Goal: Contribute content

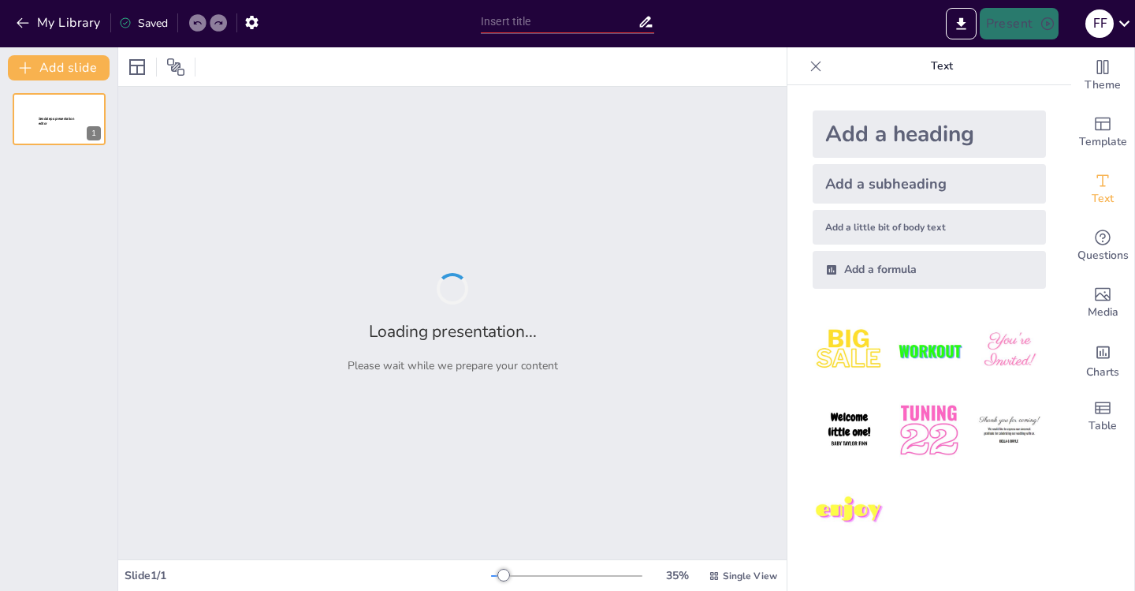
type input "Bersosialisasi dengan Gaya: Identitas Masyarakat di Lingkungan Tempat Tinggalku!"
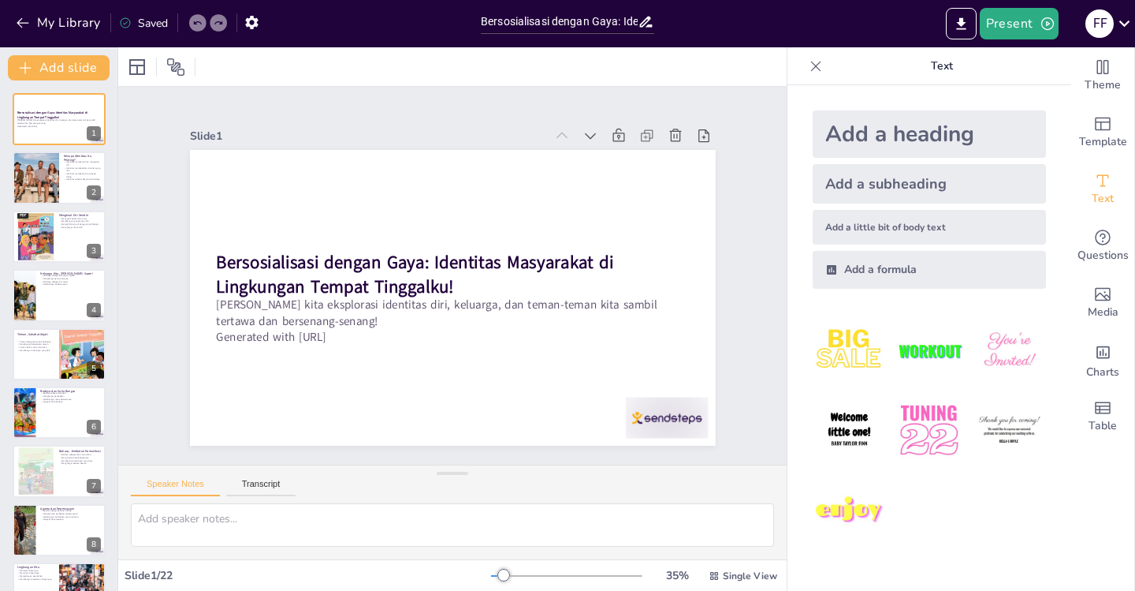
checkbox input "true"
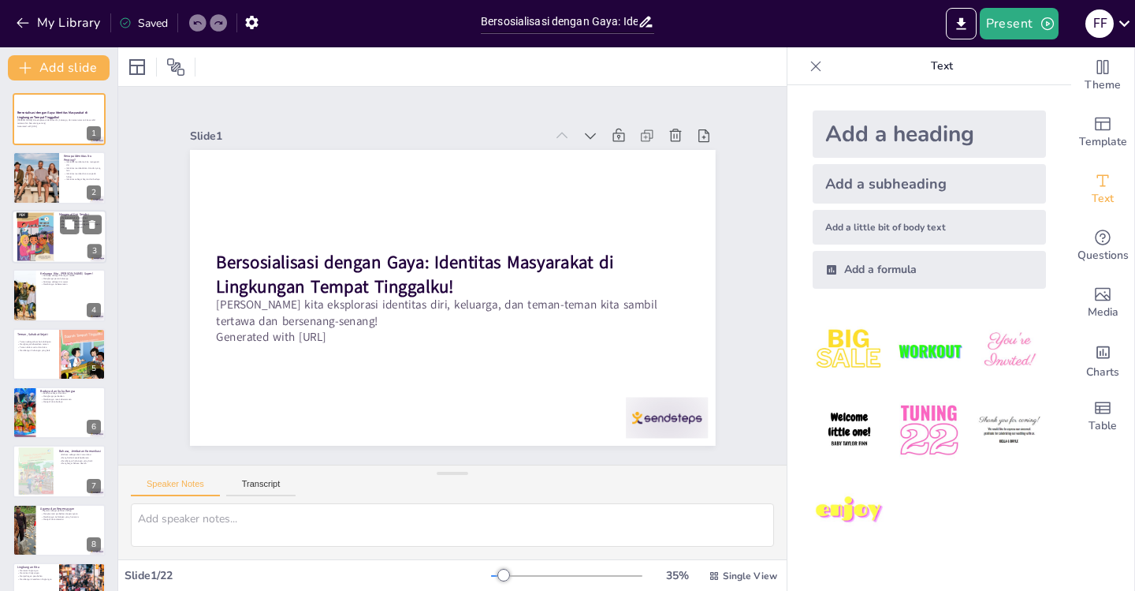
checkbox input "true"
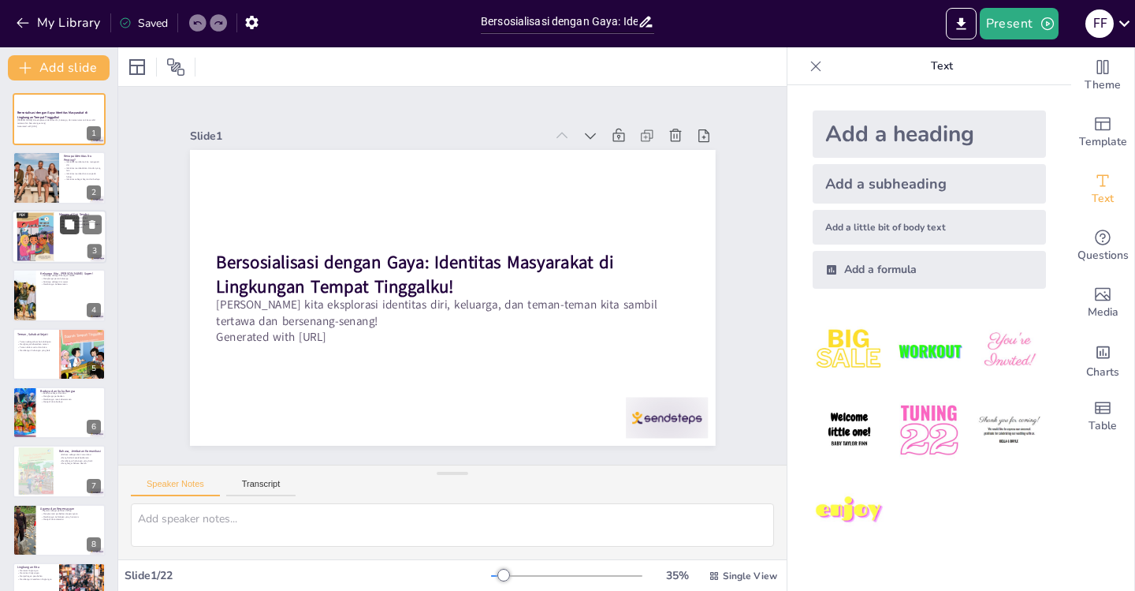
checkbox input "true"
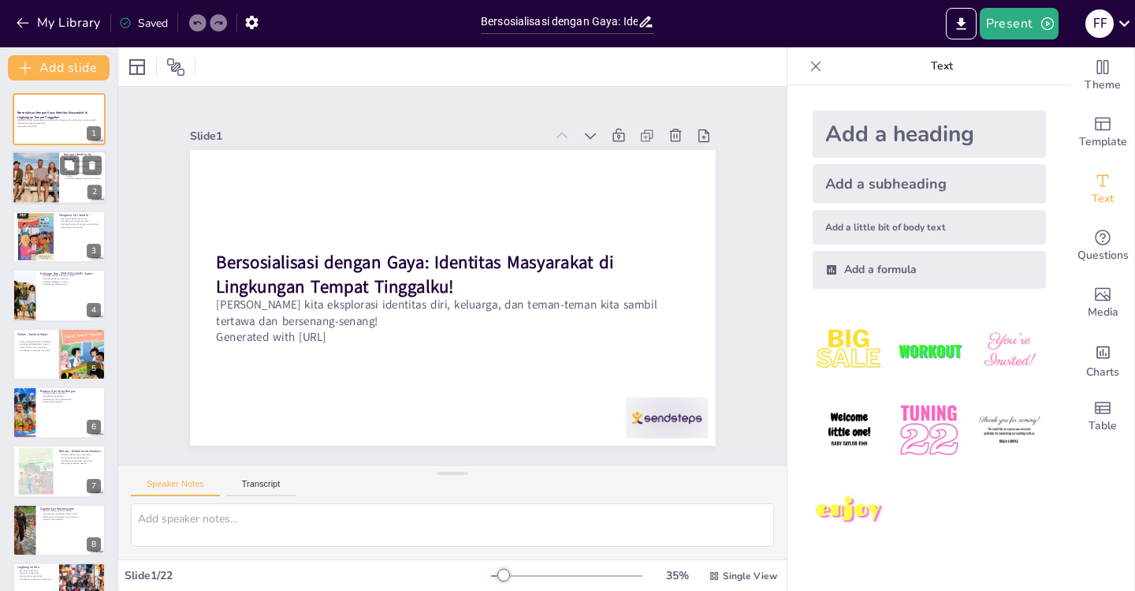
checkbox input "true"
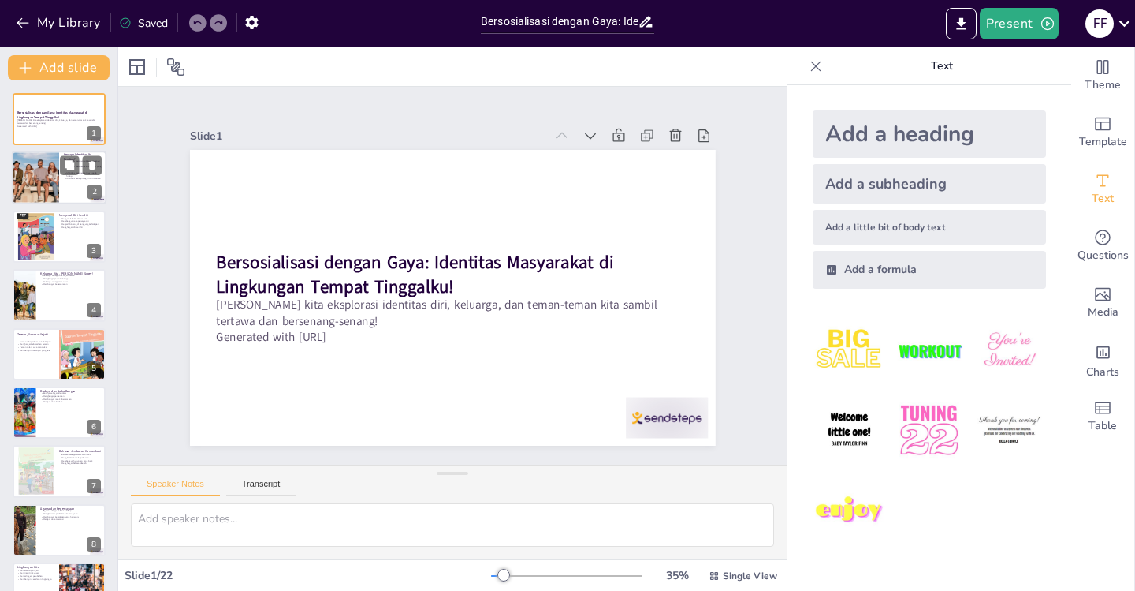
checkbox input "true"
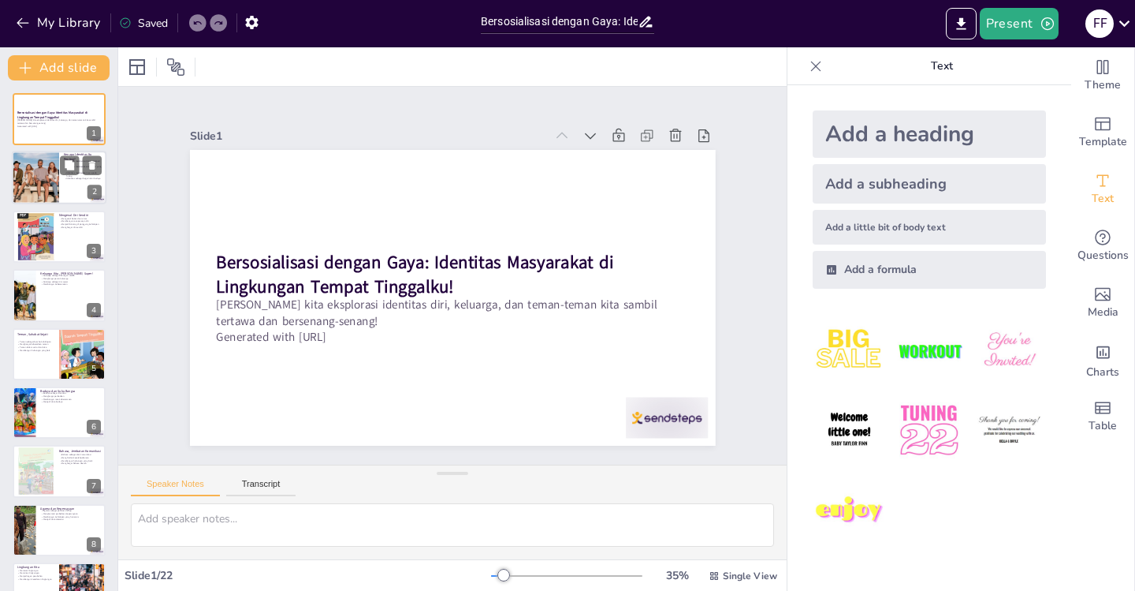
click at [57, 170] on div at bounding box center [35, 178] width 95 height 54
type textarea "Pengenalan diri adalah langkah pertama untuk memahami siapa kita. Dengan menget…"
checkbox input "true"
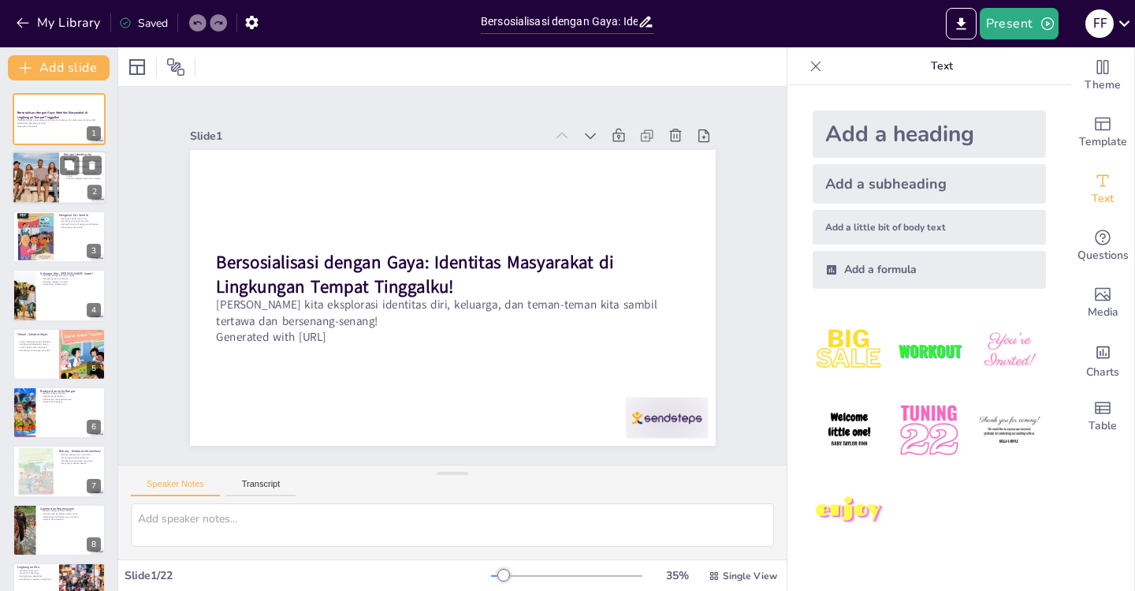
checkbox input "true"
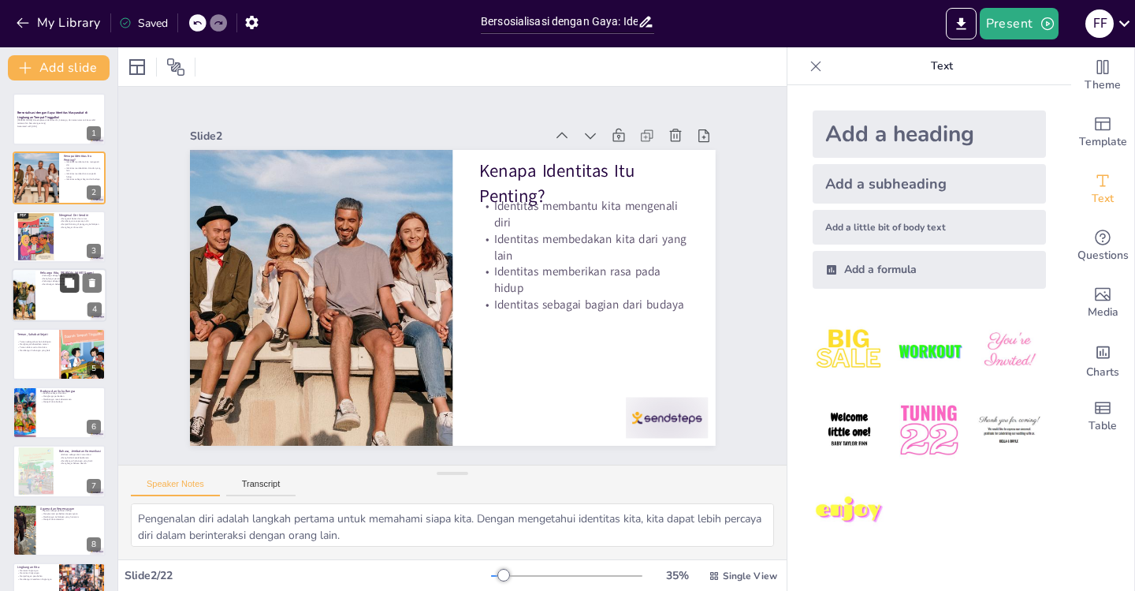
checkbox input "true"
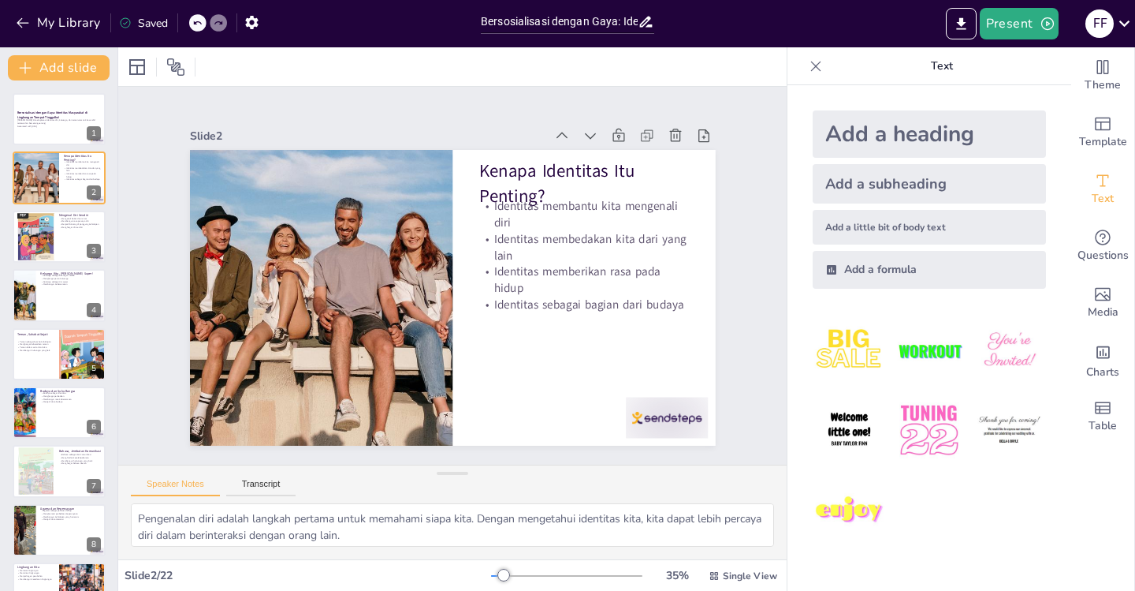
checkbox input "true"
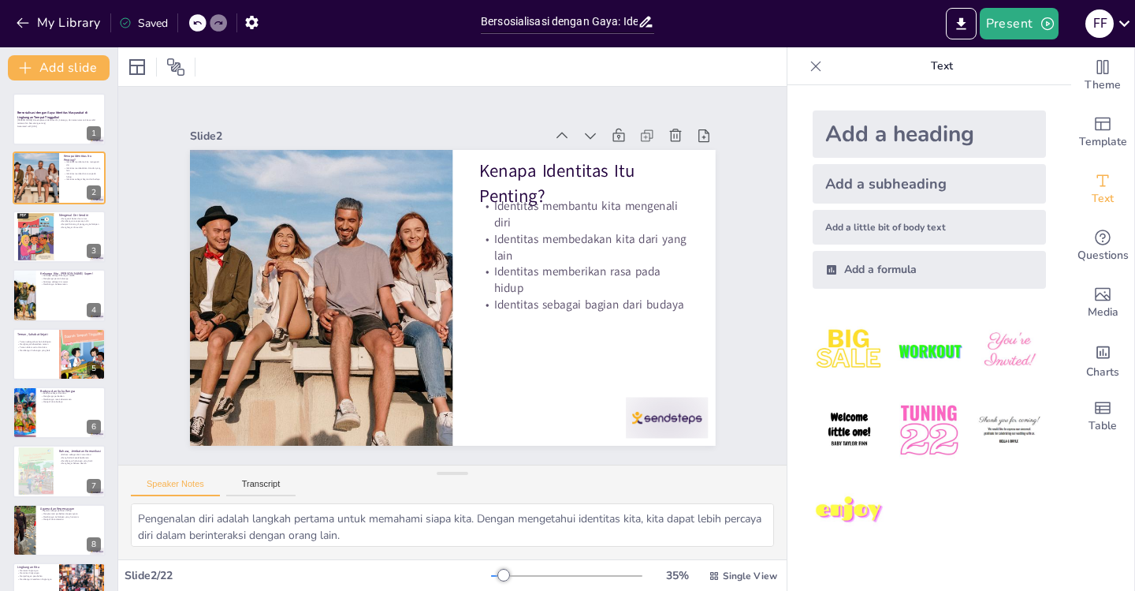
checkbox input "true"
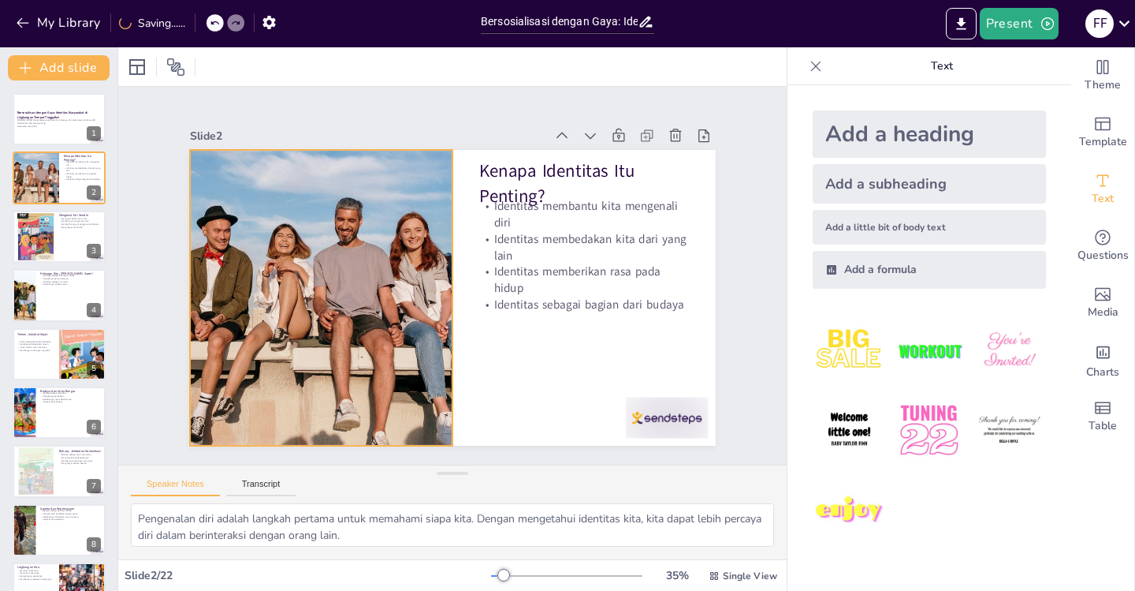
click at [350, 336] on div at bounding box center [321, 298] width 526 height 296
checkbox input "true"
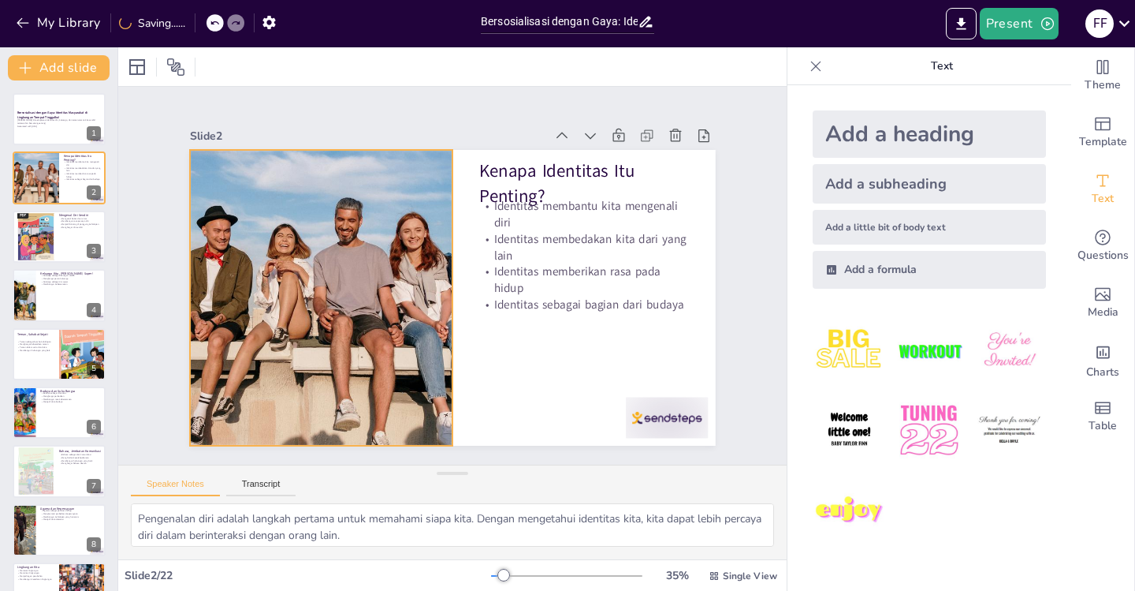
checkbox input "true"
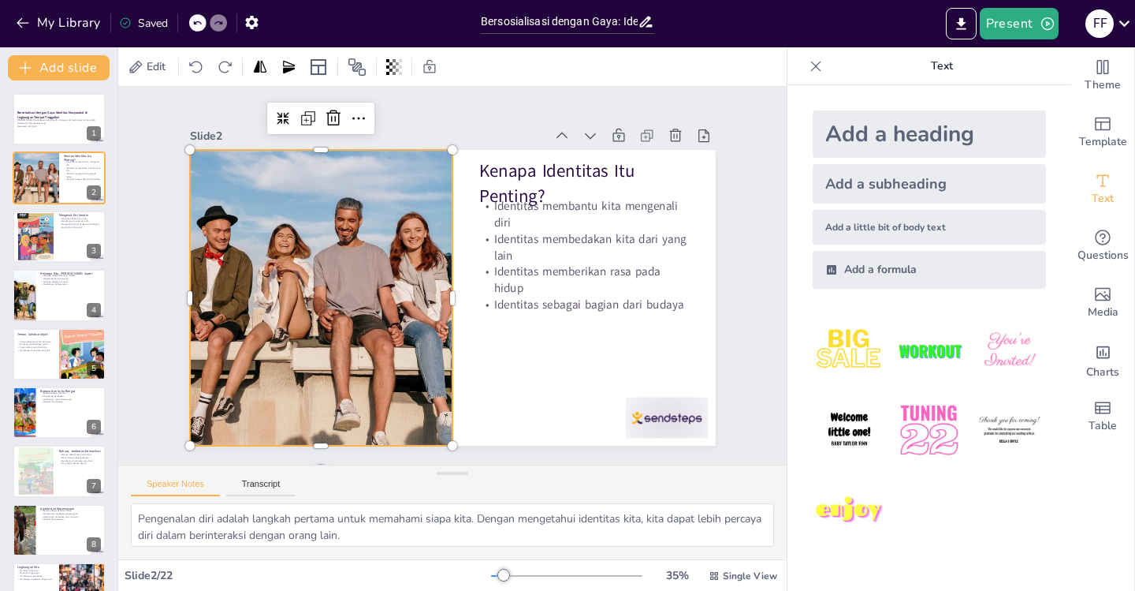
checkbox input "true"
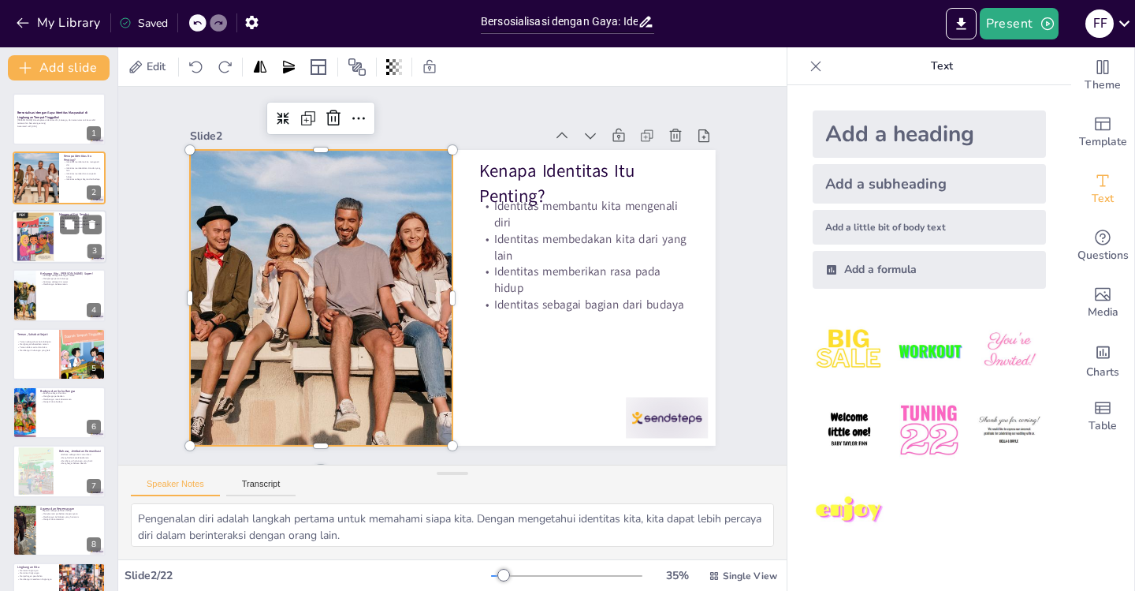
checkbox input "true"
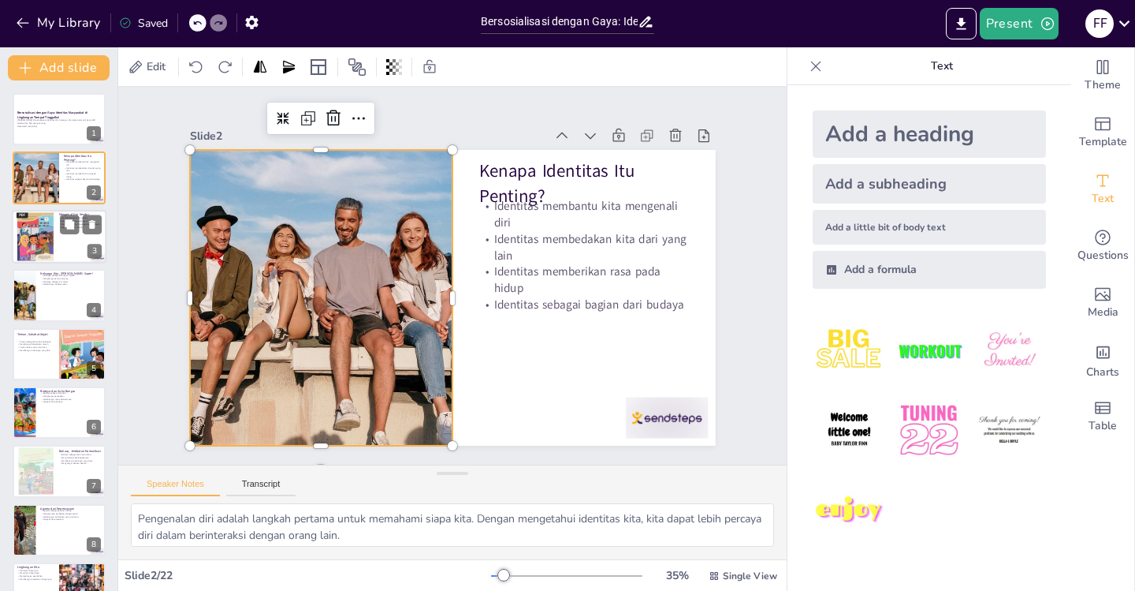
checkbox input "true"
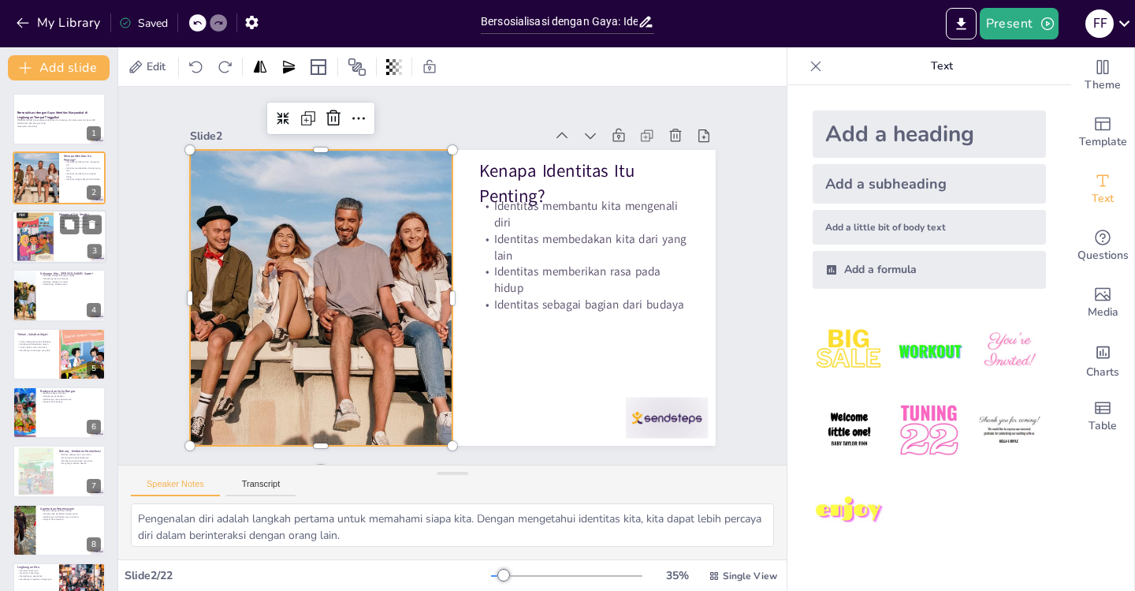
click at [52, 243] on div at bounding box center [36, 236] width 38 height 50
type textarea "Bakat adalah hal yang membuat kita berbeda dari yang lain. Dengan mengenali bak…"
checkbox input "true"
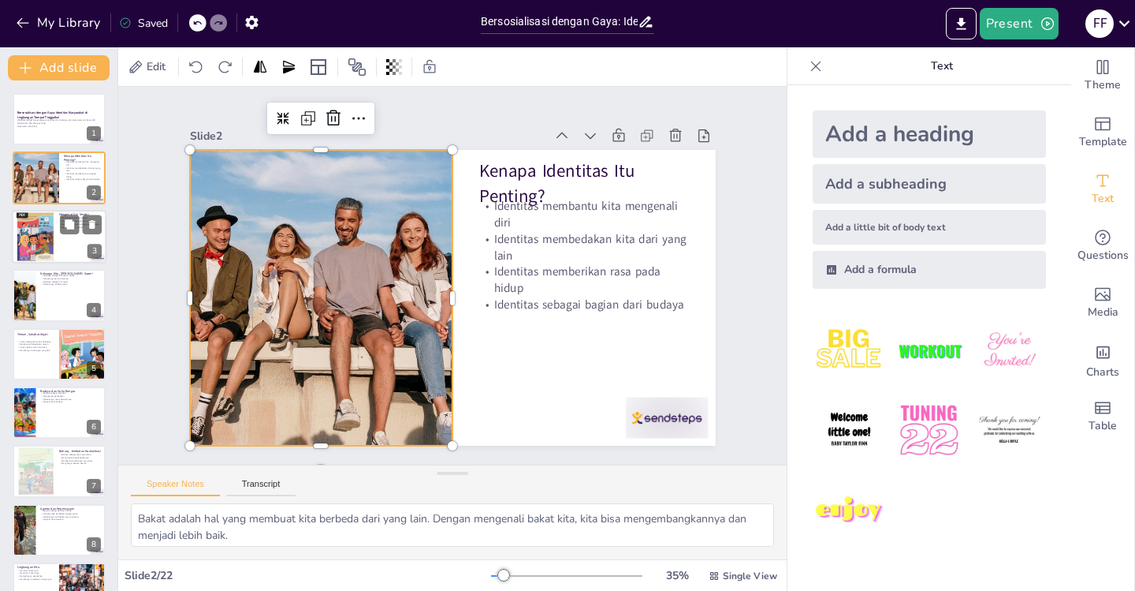
checkbox input "true"
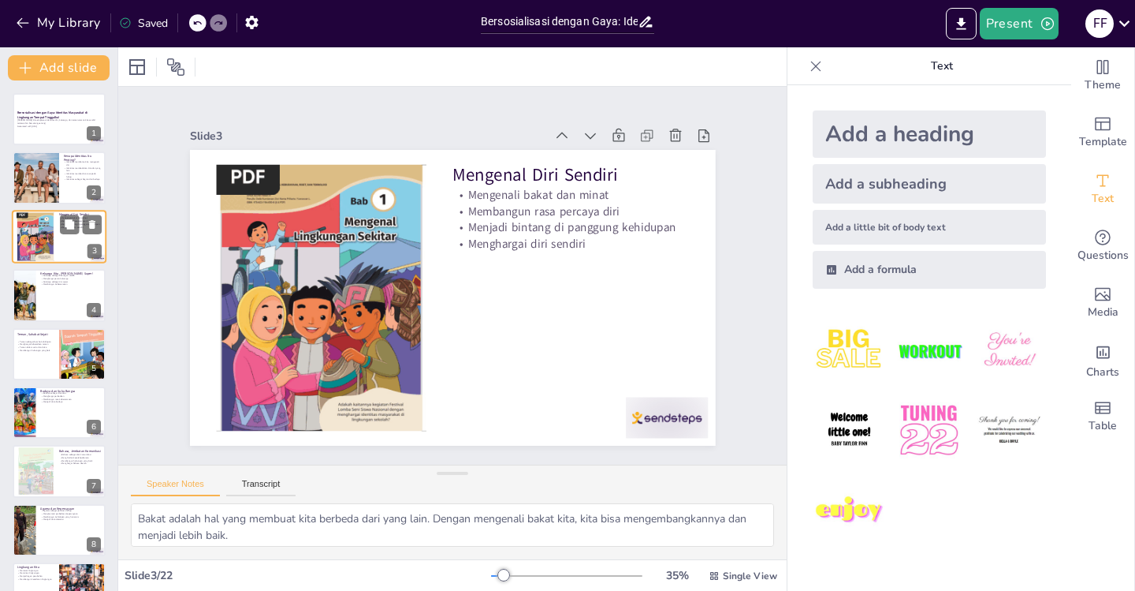
checkbox input "true"
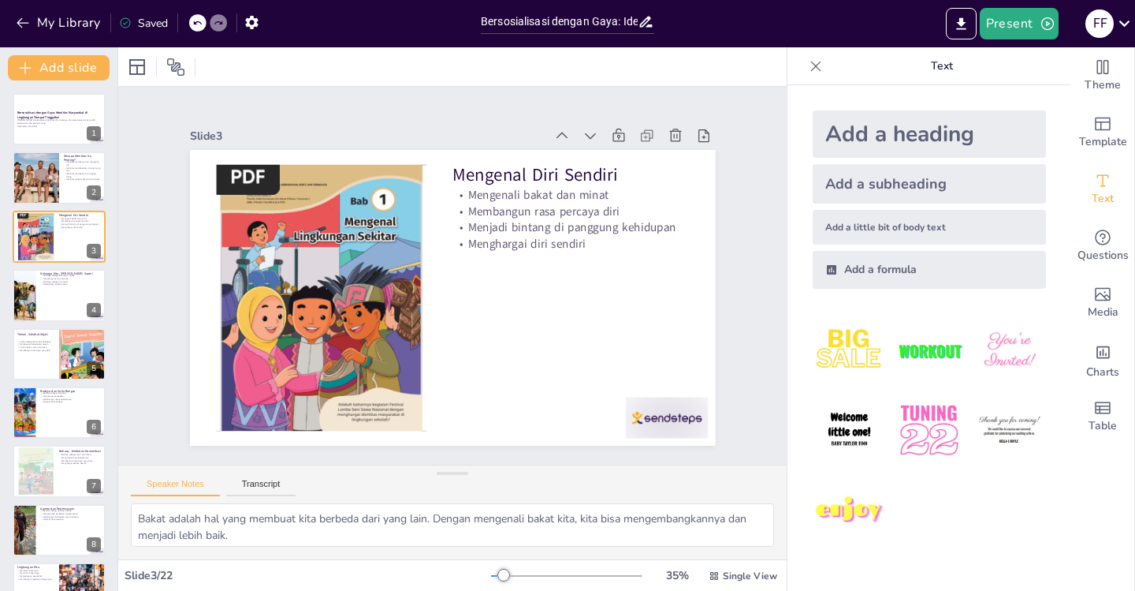
checkbox input "true"
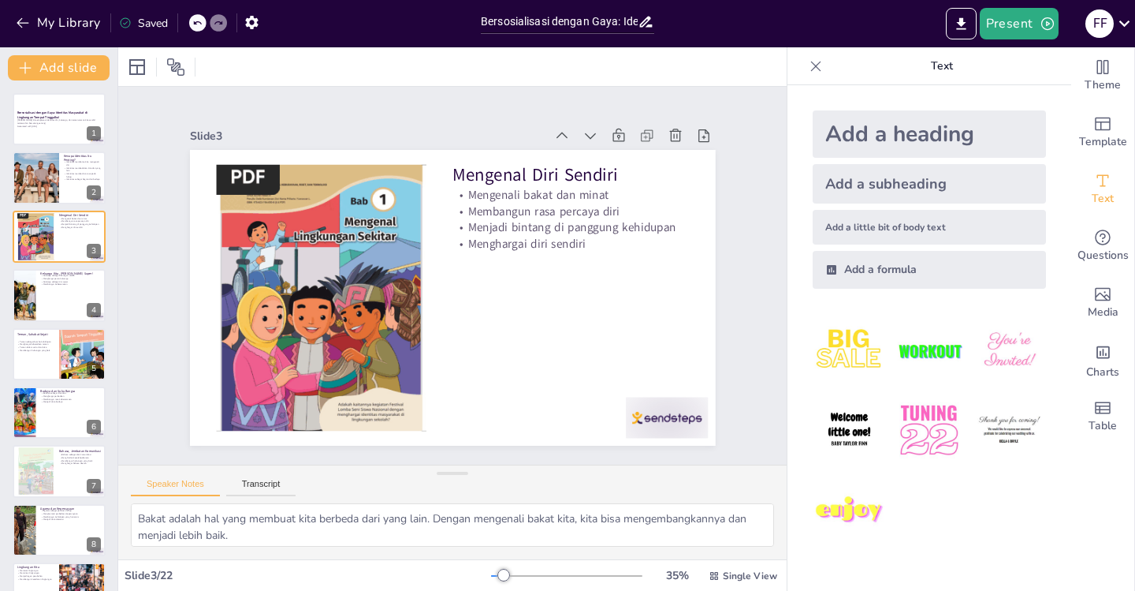
checkbox input "true"
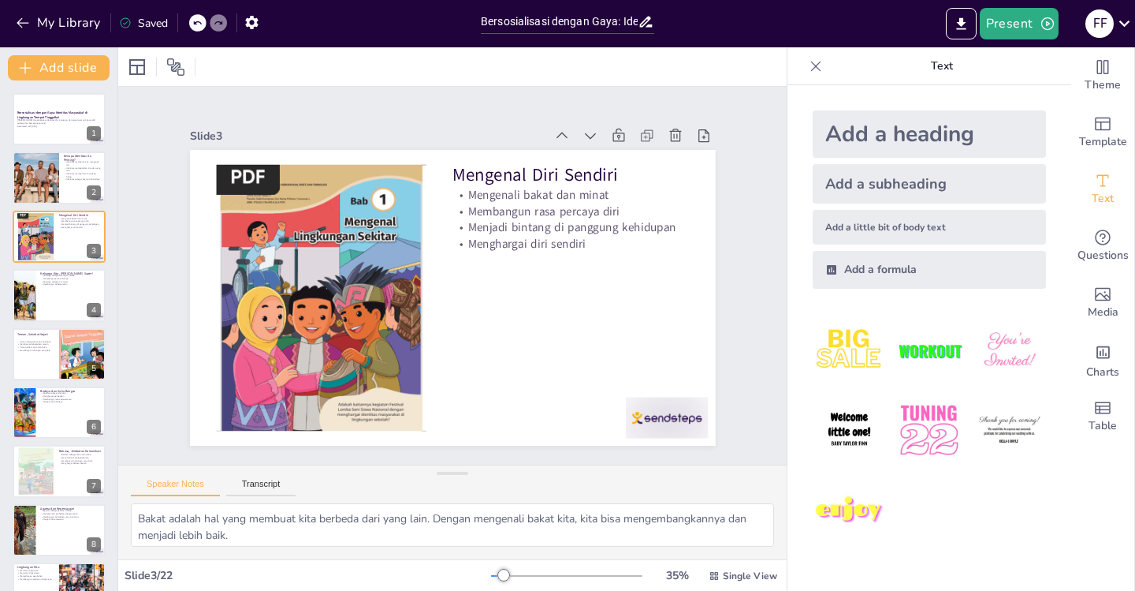
checkbox input "true"
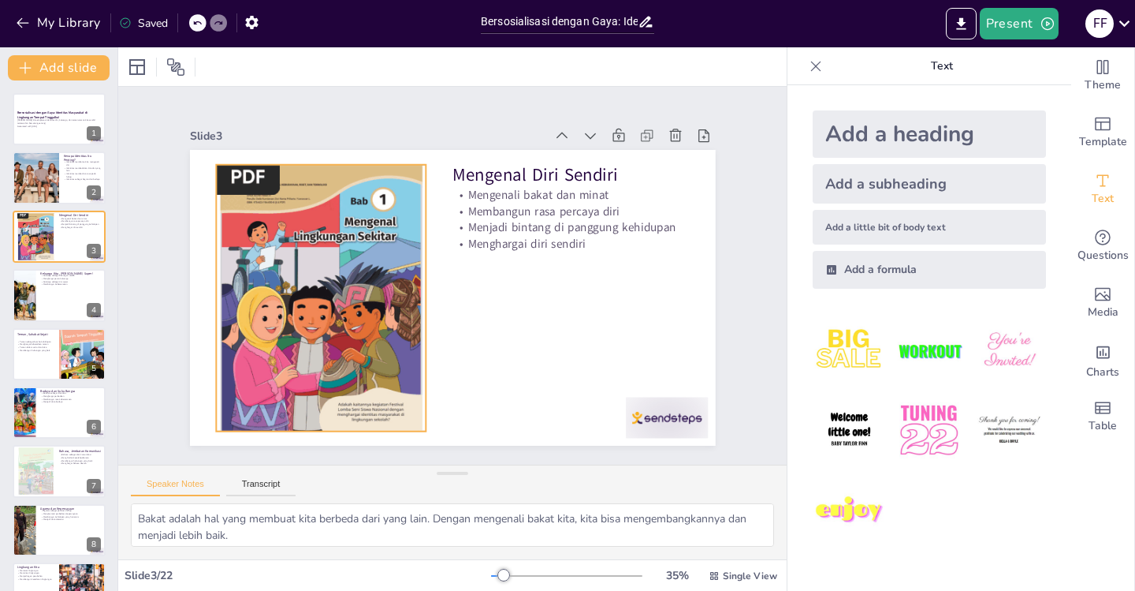
checkbox input "true"
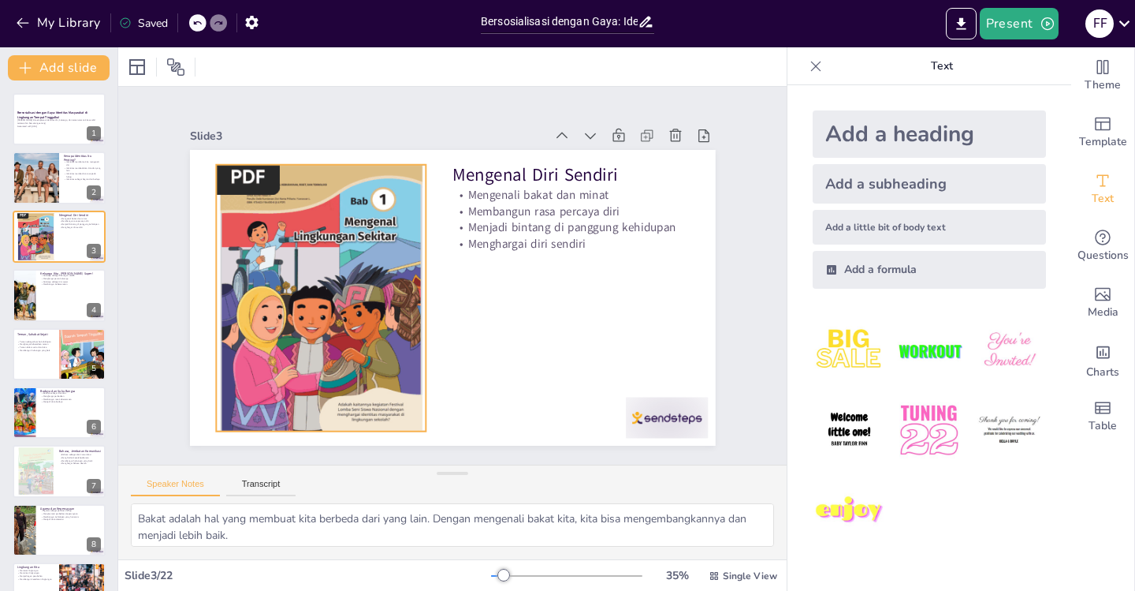
checkbox input "true"
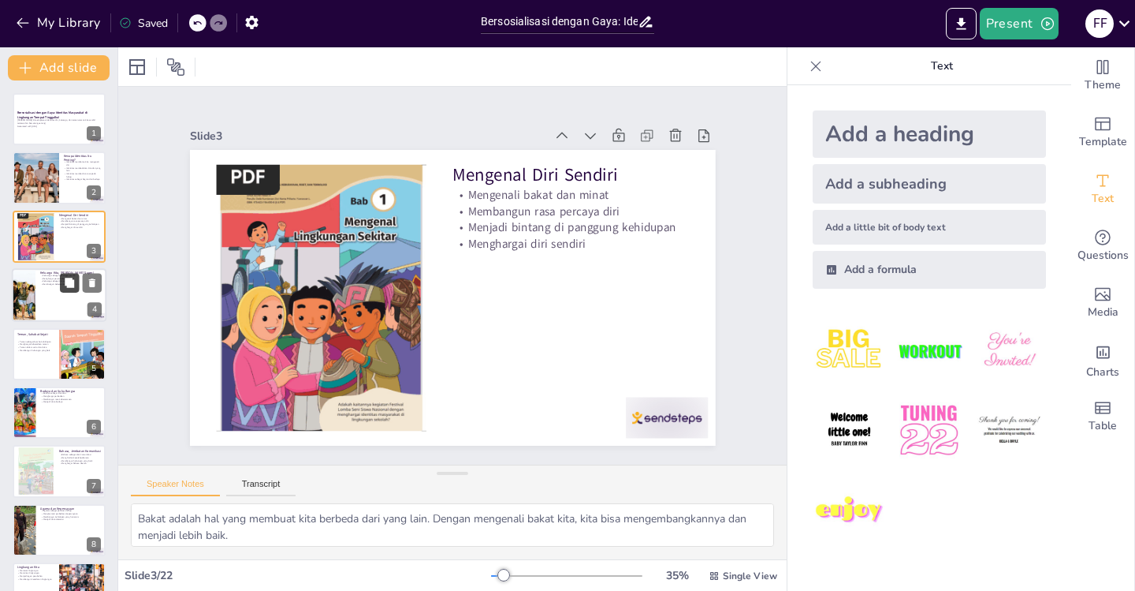
checkbox input "true"
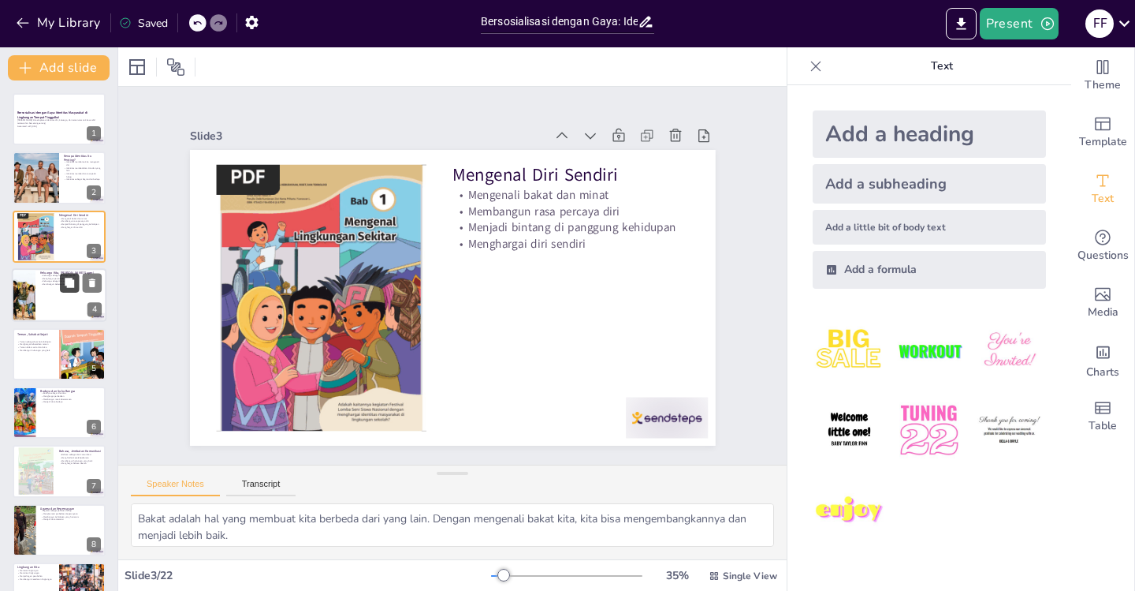
checkbox input "true"
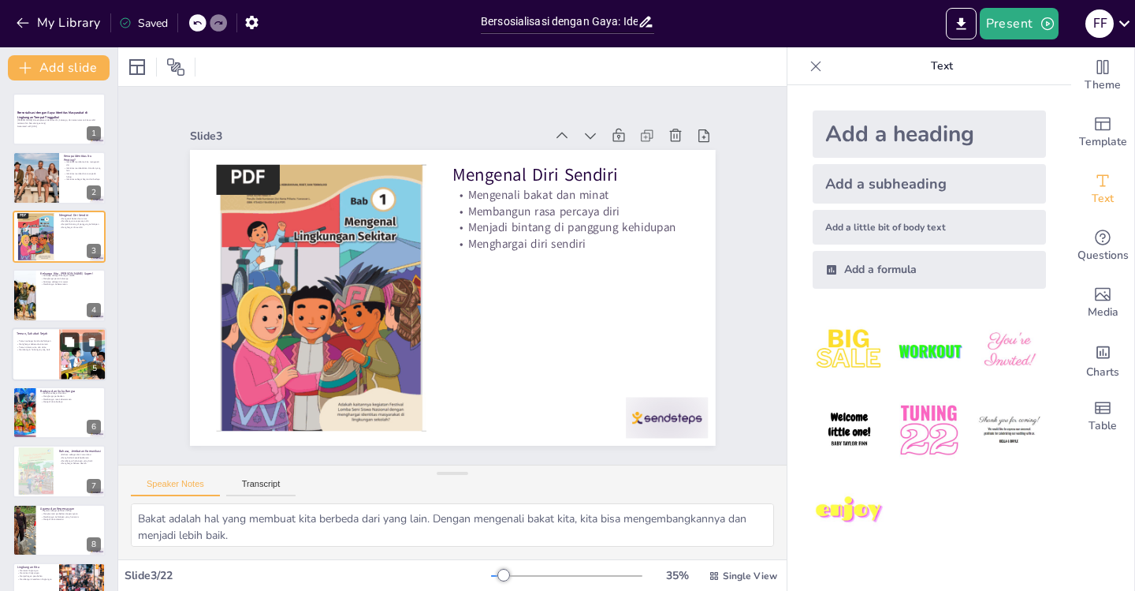
checkbox input "true"
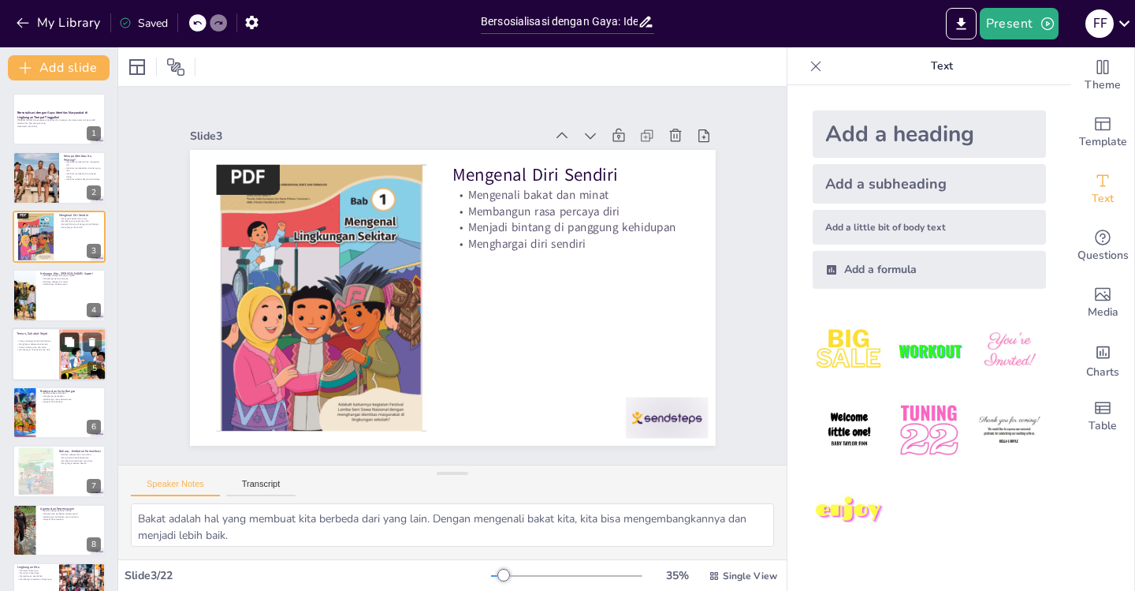
checkbox input "true"
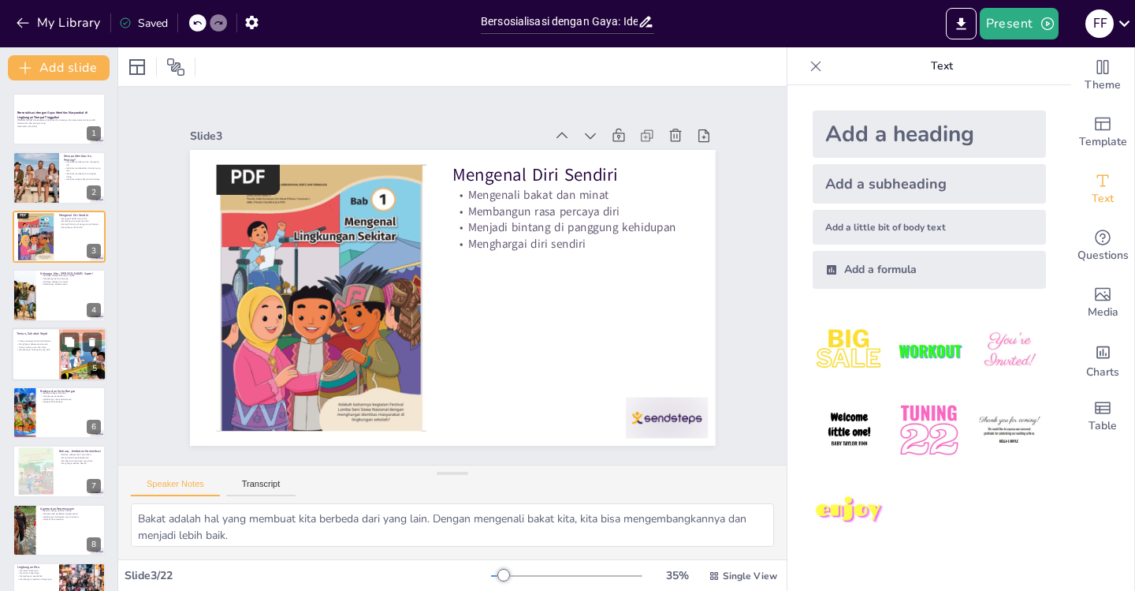
checkbox input "true"
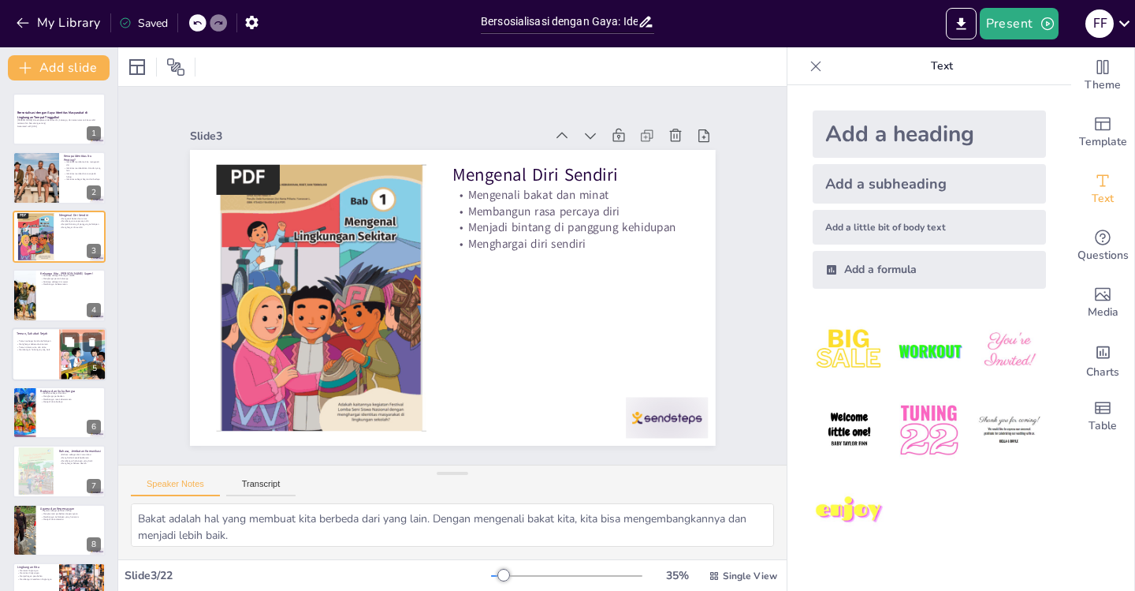
checkbox input "true"
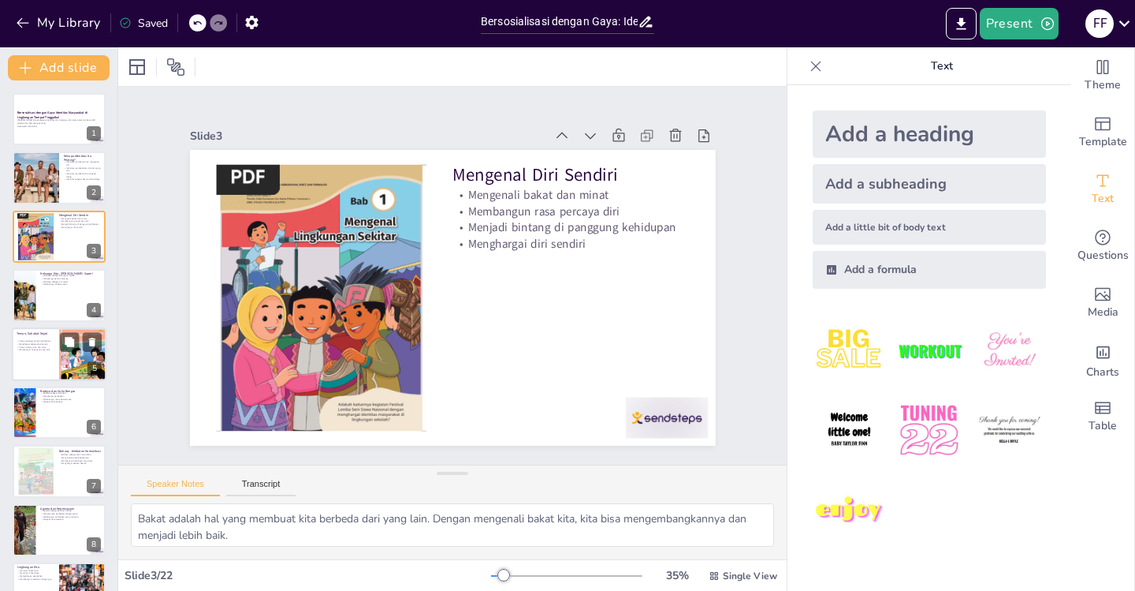
click at [58, 355] on div at bounding box center [59, 354] width 95 height 54
type textarea "Teman adalah bumbu yang memberikan rasa dalam kehidupan. Mereka membuat kita te…"
checkbox input "true"
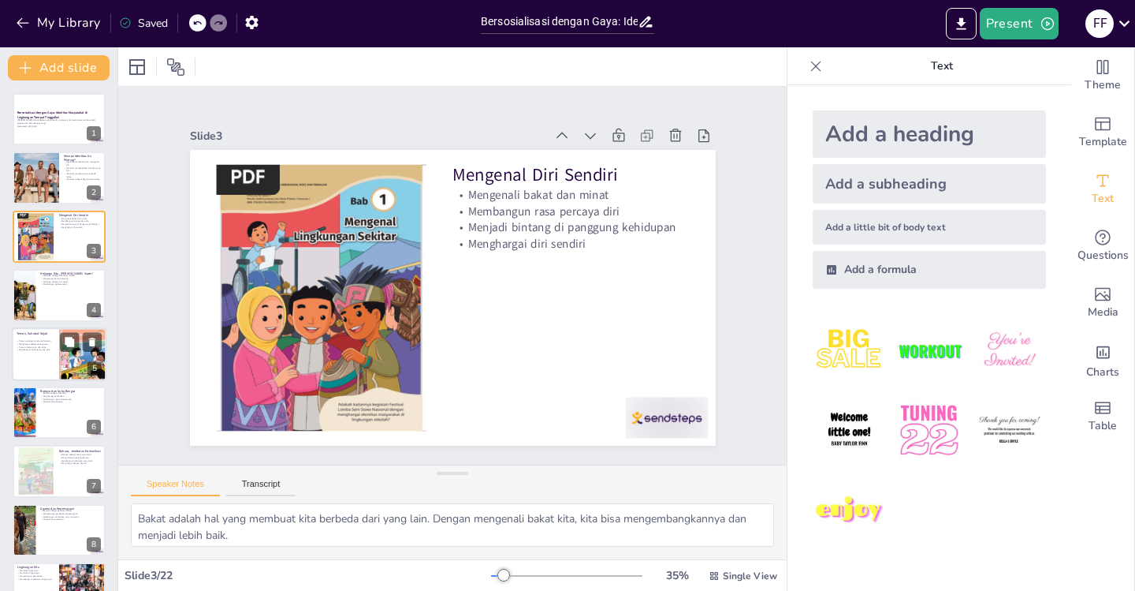
checkbox input "true"
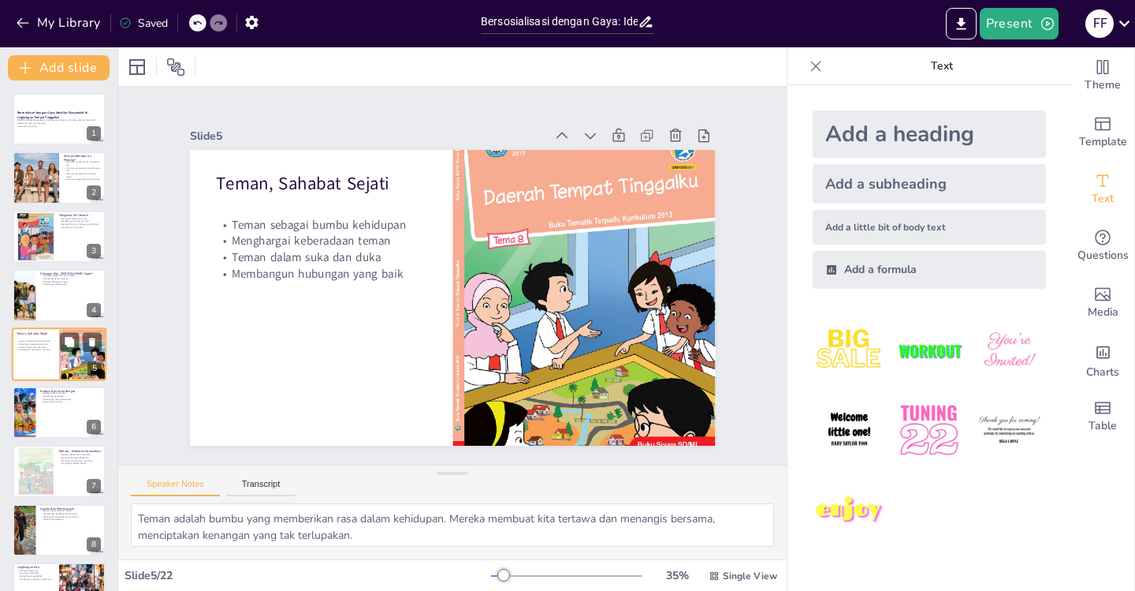
scroll to position [18, 0]
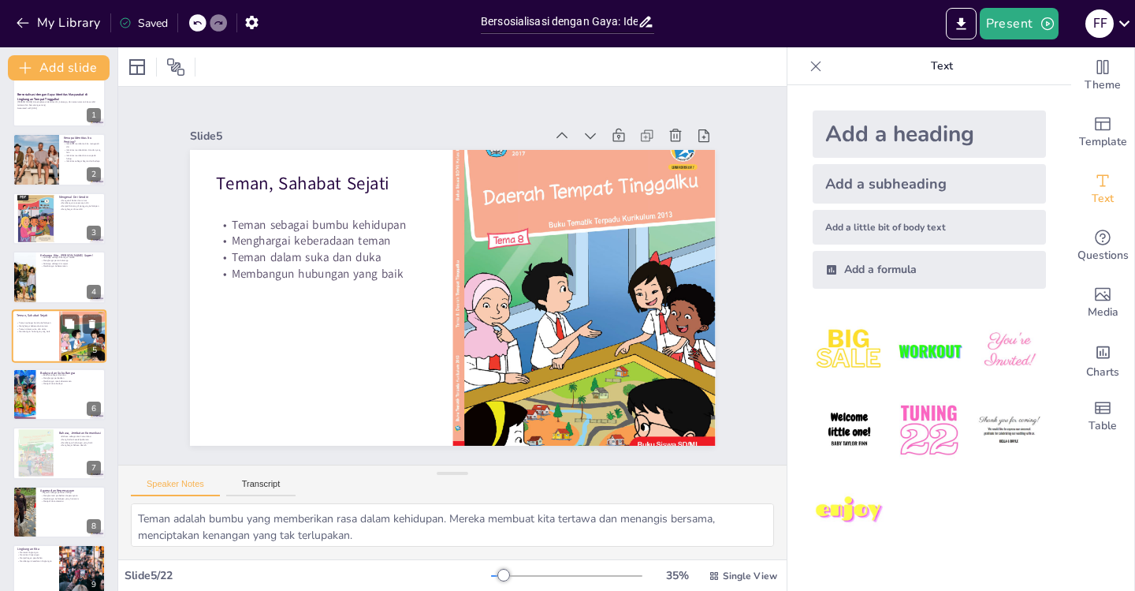
checkbox input "true"
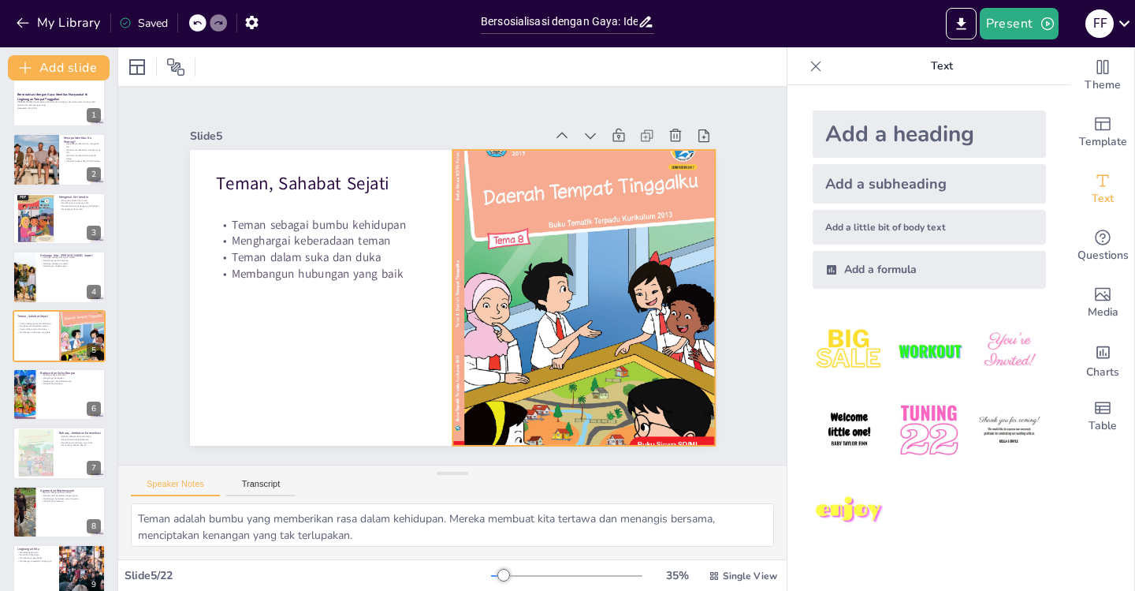
checkbox input "true"
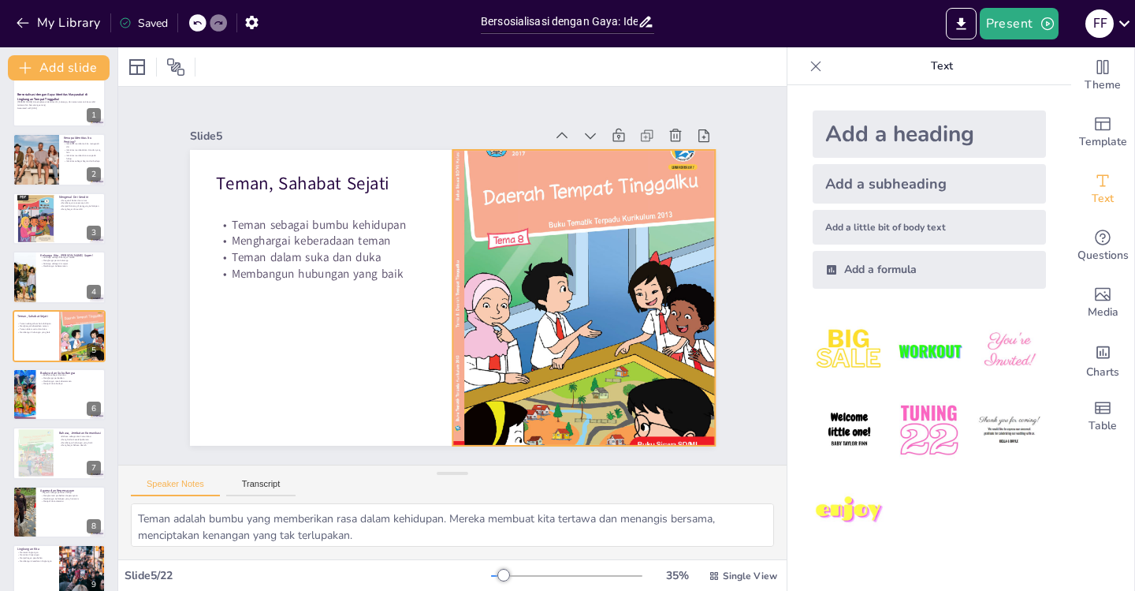
checkbox input "true"
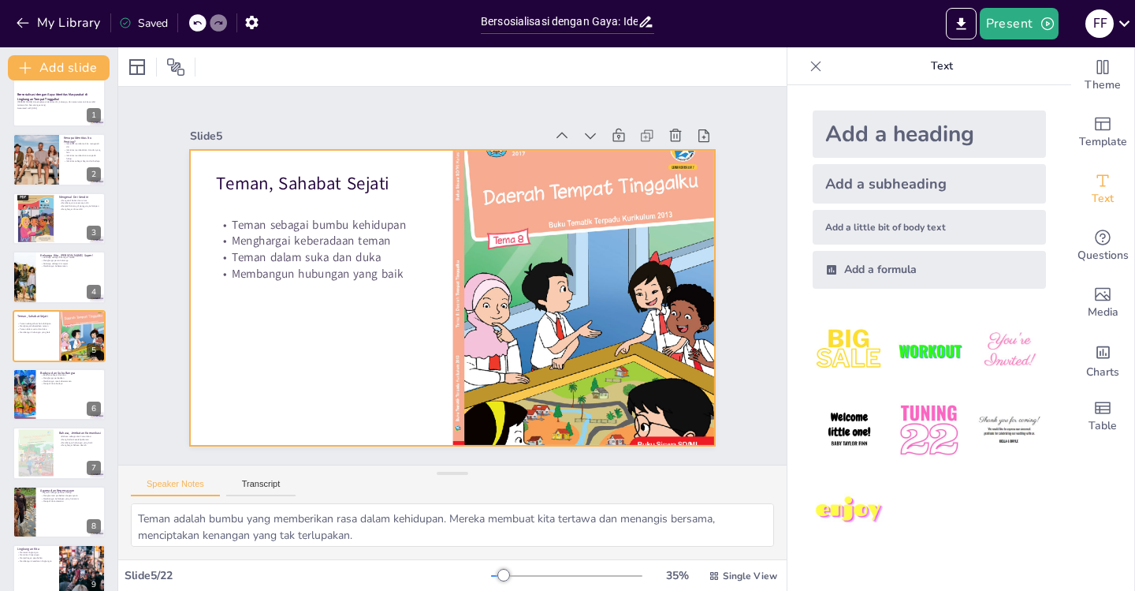
checkbox input "true"
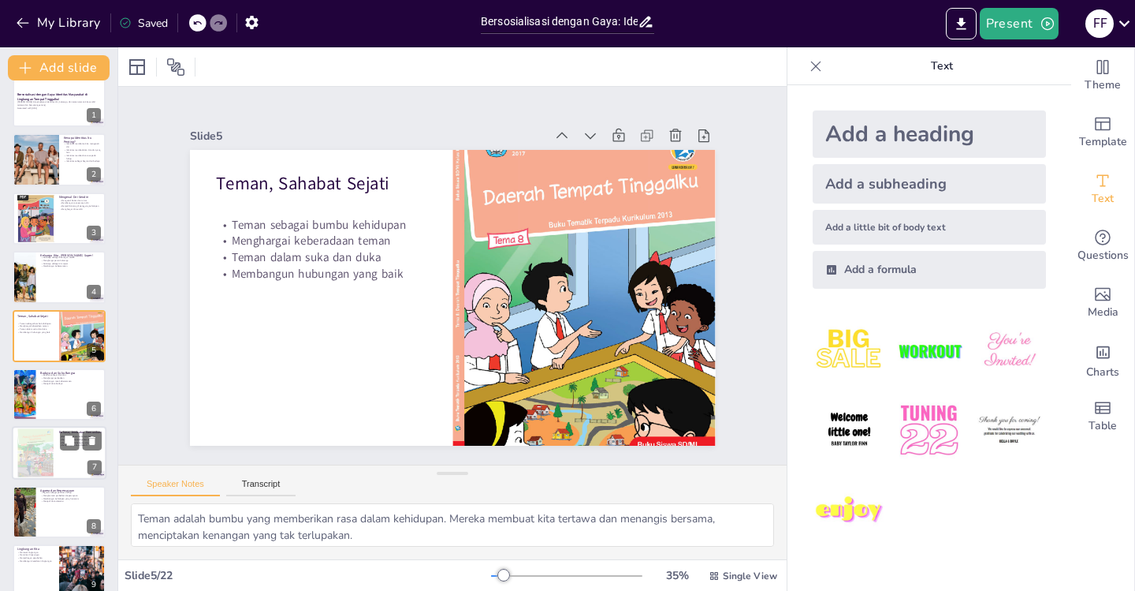
checkbox input "true"
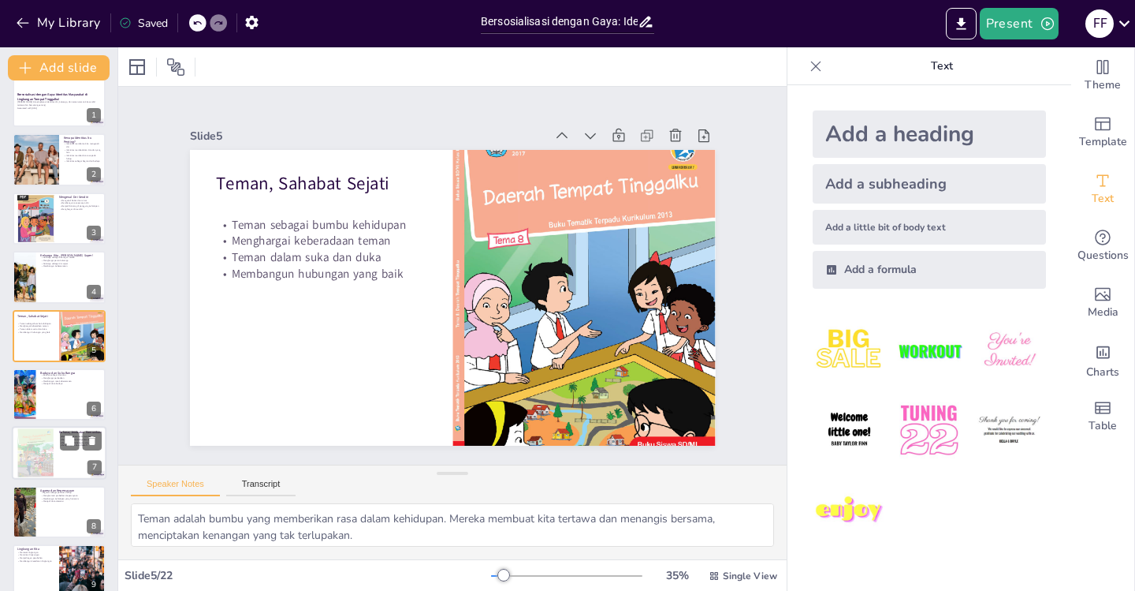
click at [32, 448] on div at bounding box center [36, 453] width 38 height 53
type textarea "Bahasa adalah alat utama dalam berkomunikasi. Dengan bahasa yang tepat, kita bi…"
checkbox input "true"
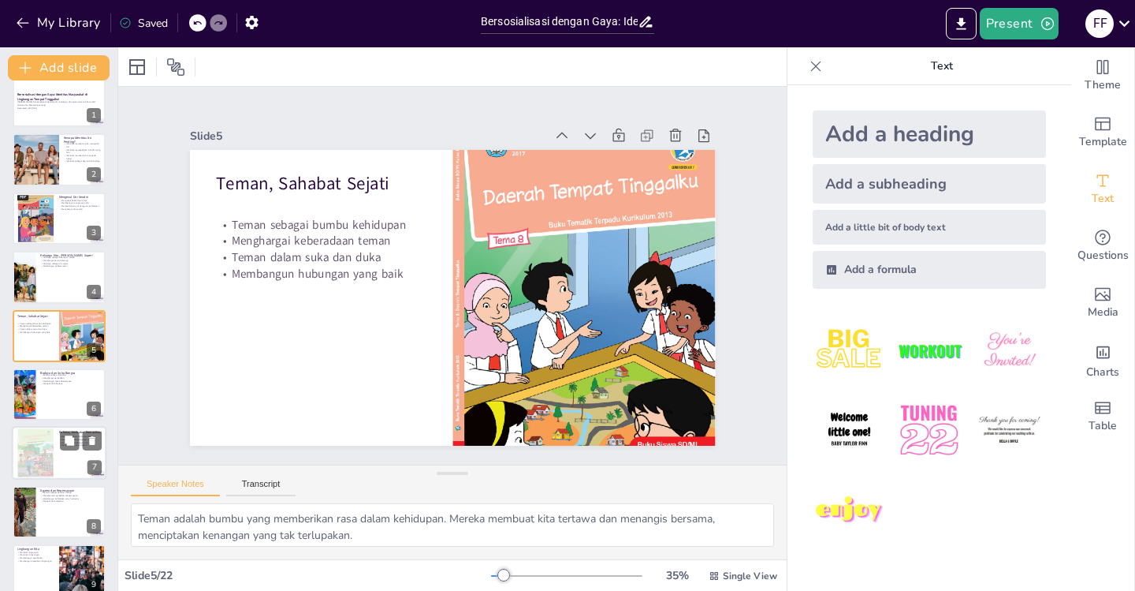
checkbox input "true"
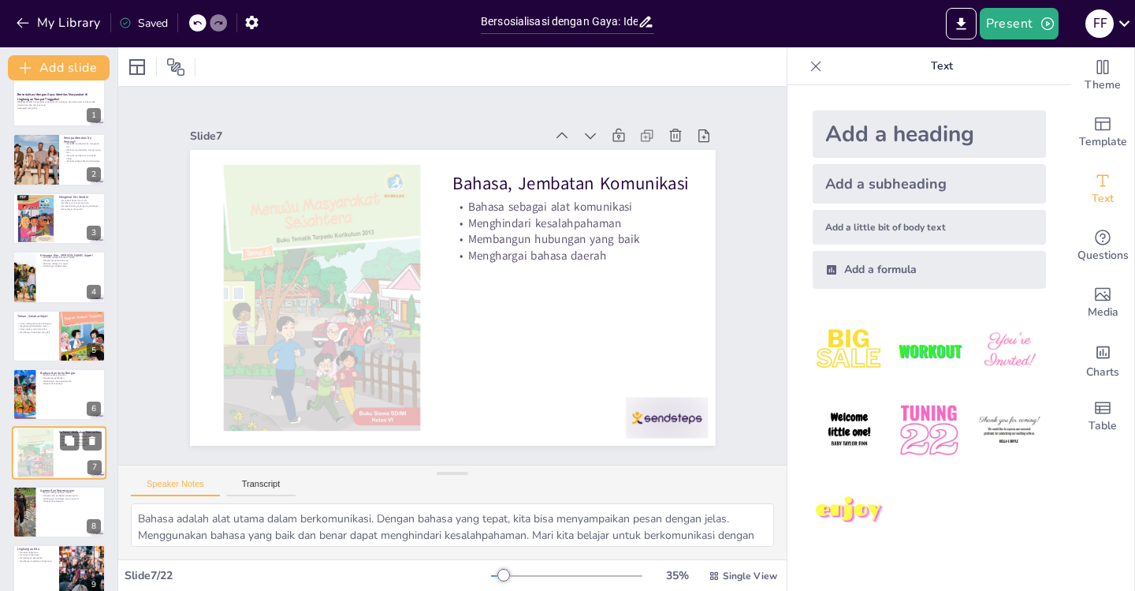
scroll to position [136, 0]
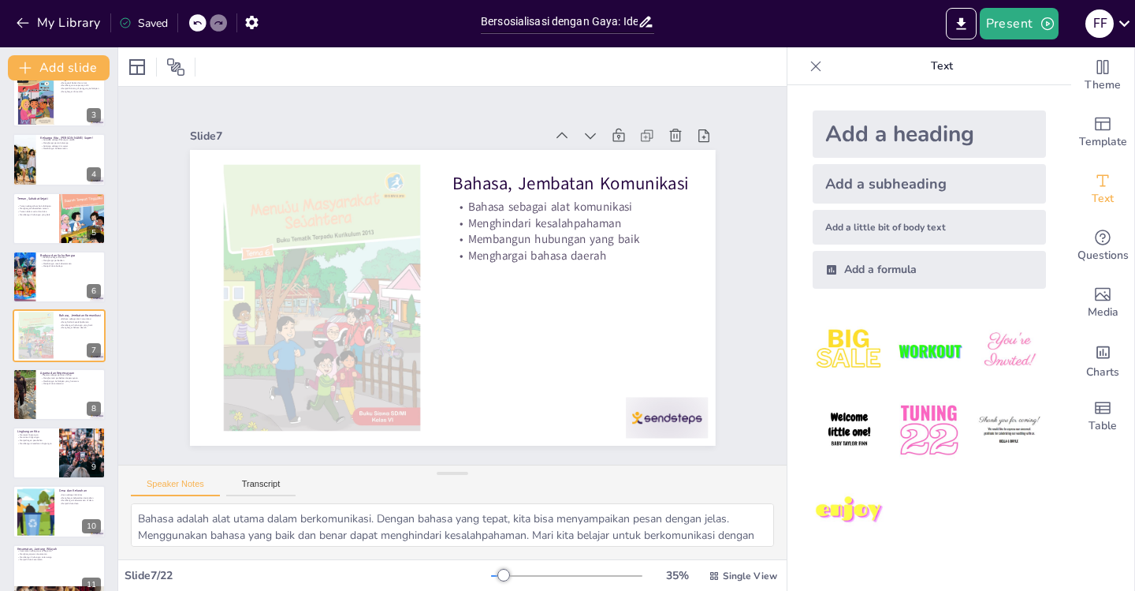
checkbox input "true"
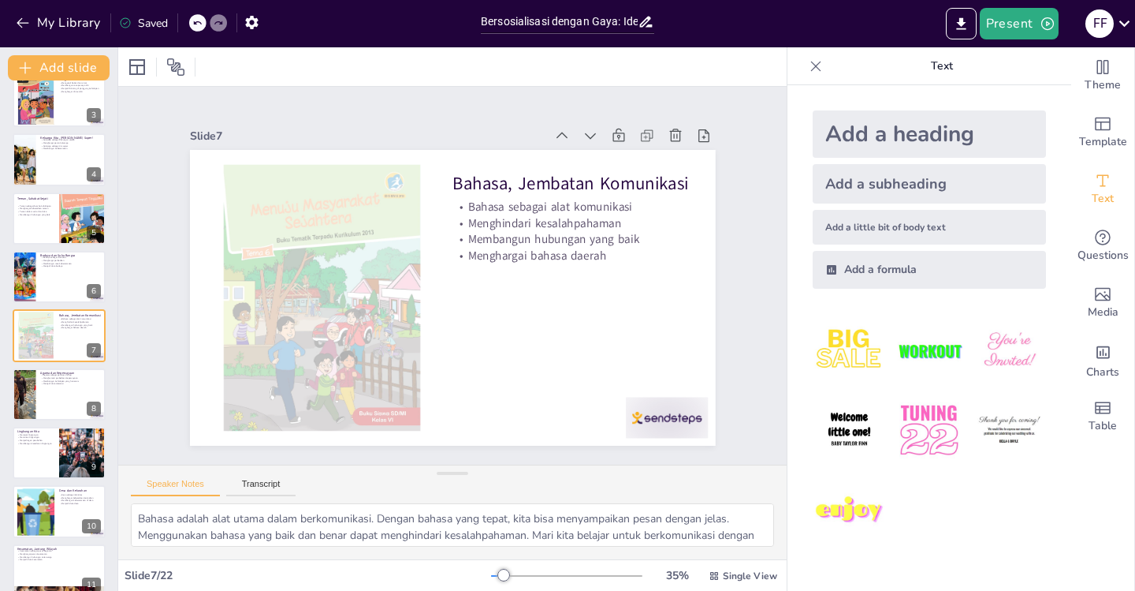
checkbox input "true"
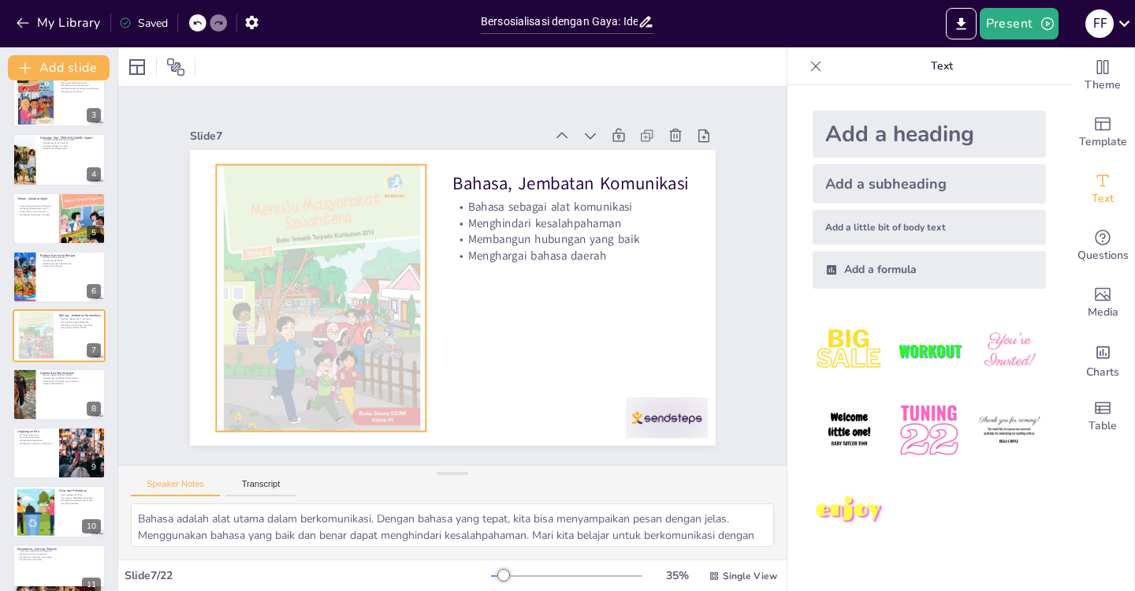
checkbox input "true"
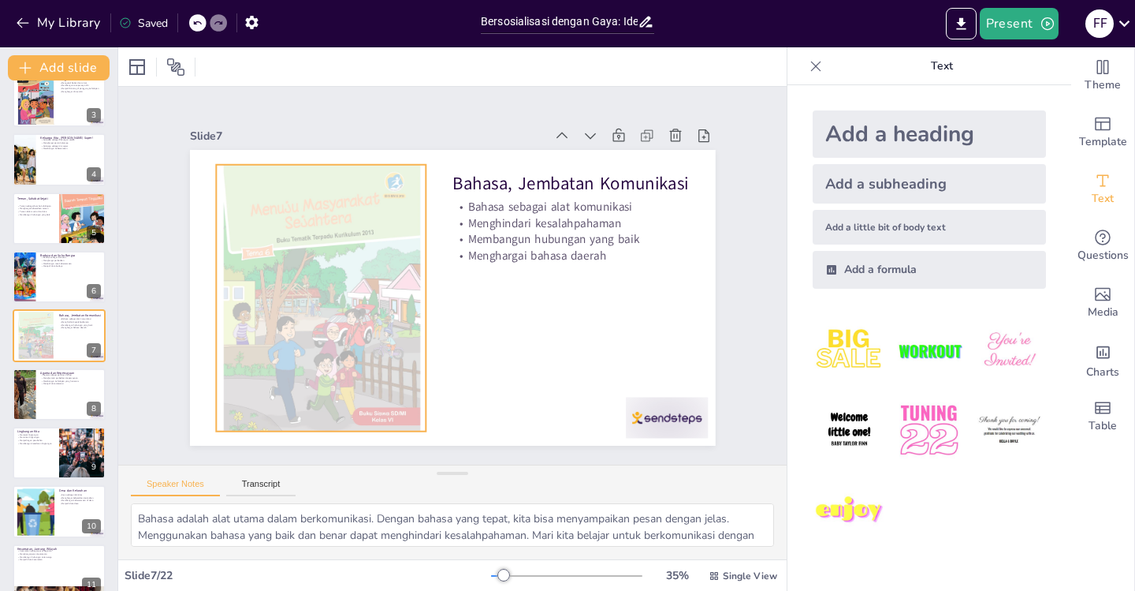
click at [321, 320] on div at bounding box center [321, 297] width 211 height 291
checkbox input "true"
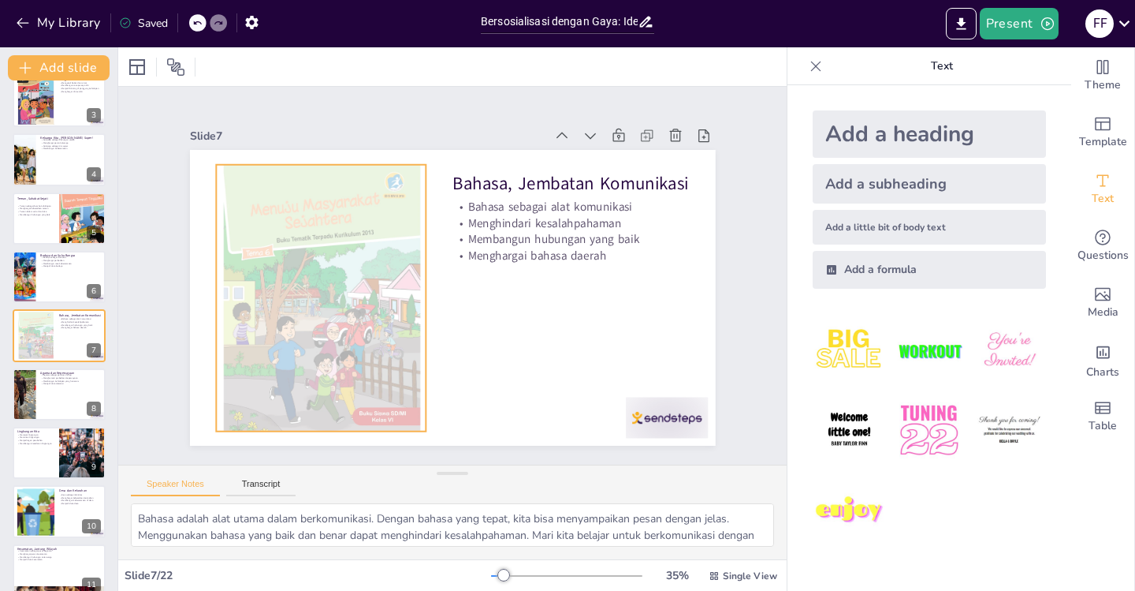
checkbox input "true"
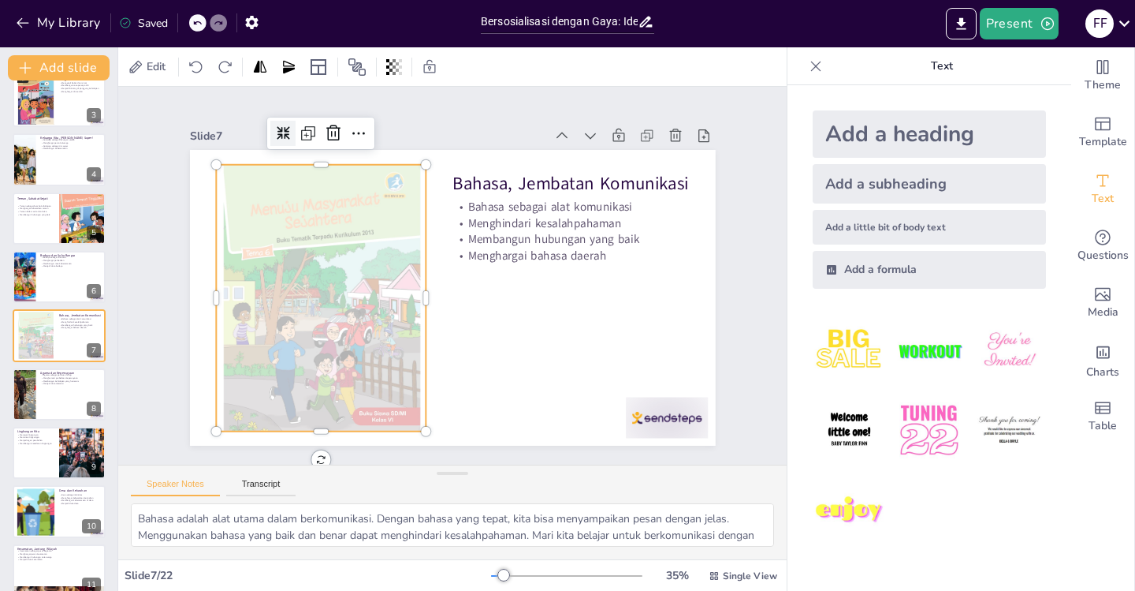
checkbox input "true"
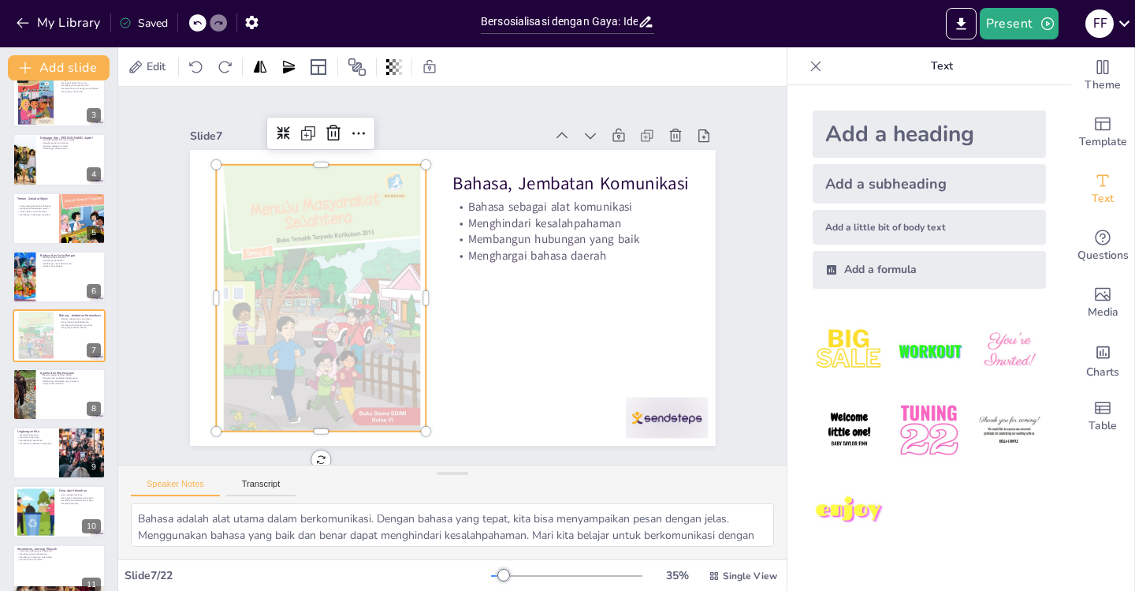
checkbox input "true"
click at [73, 444] on icon at bounding box center [69, 439] width 9 height 9
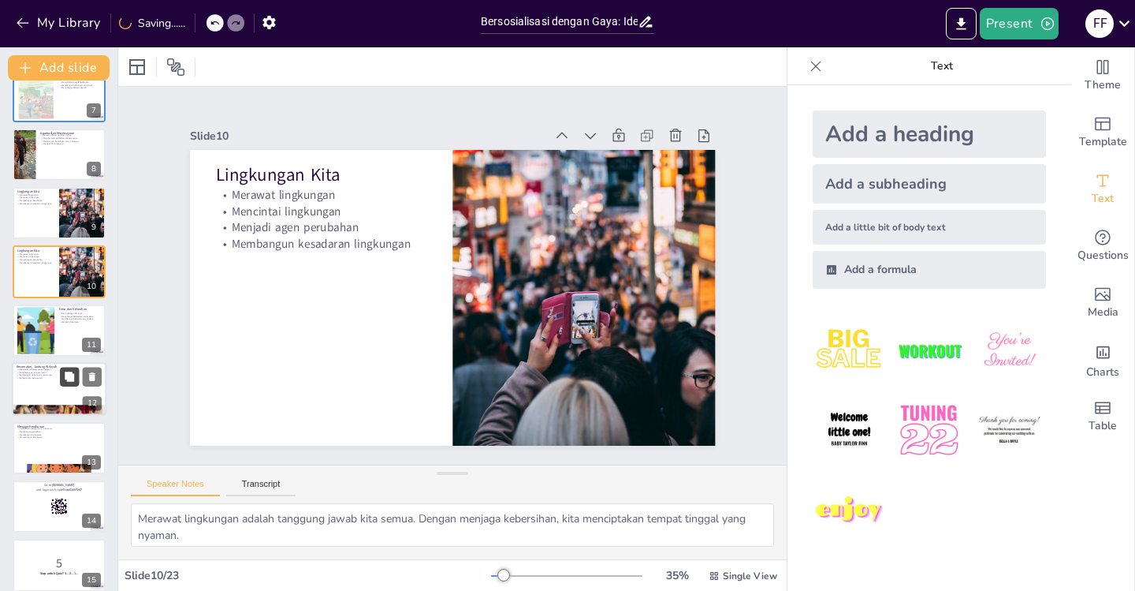
scroll to position [390, 0]
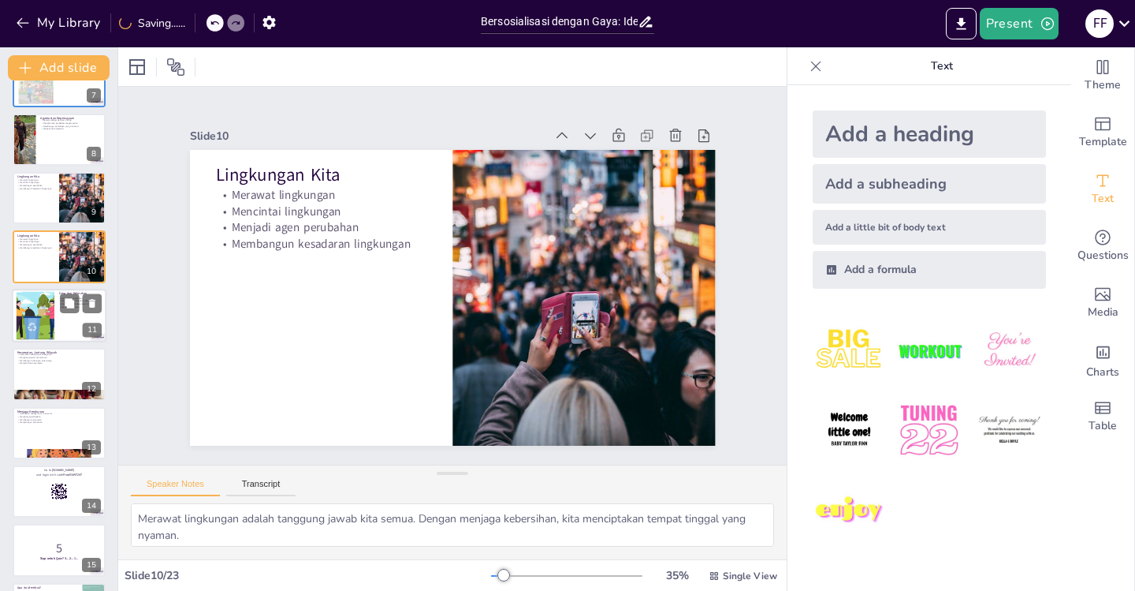
click at [46, 322] on div at bounding box center [35, 315] width 75 height 48
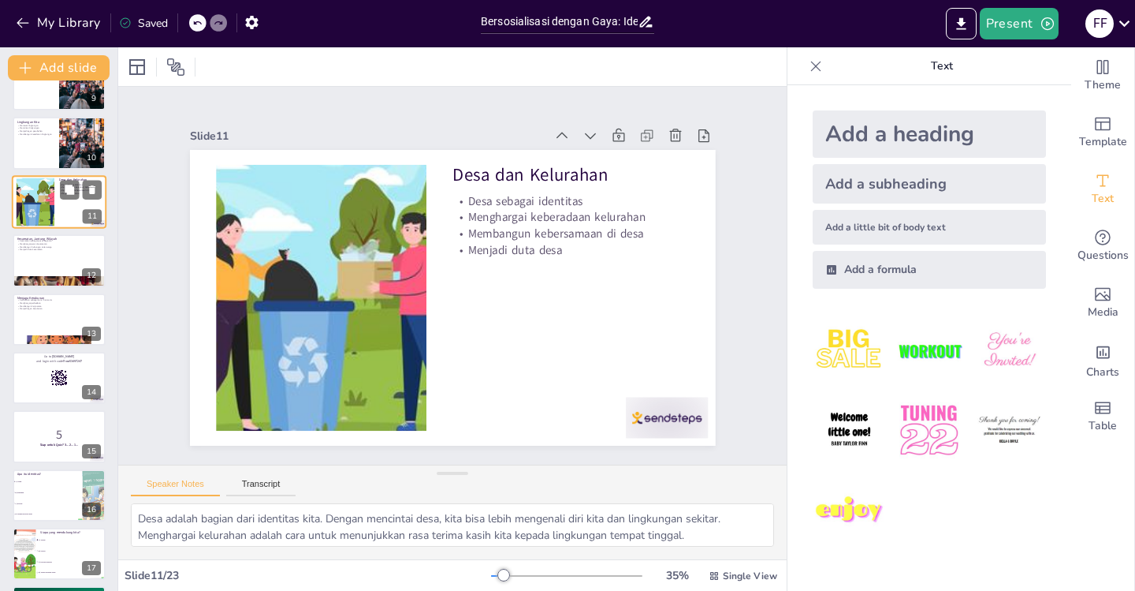
scroll to position [527, 0]
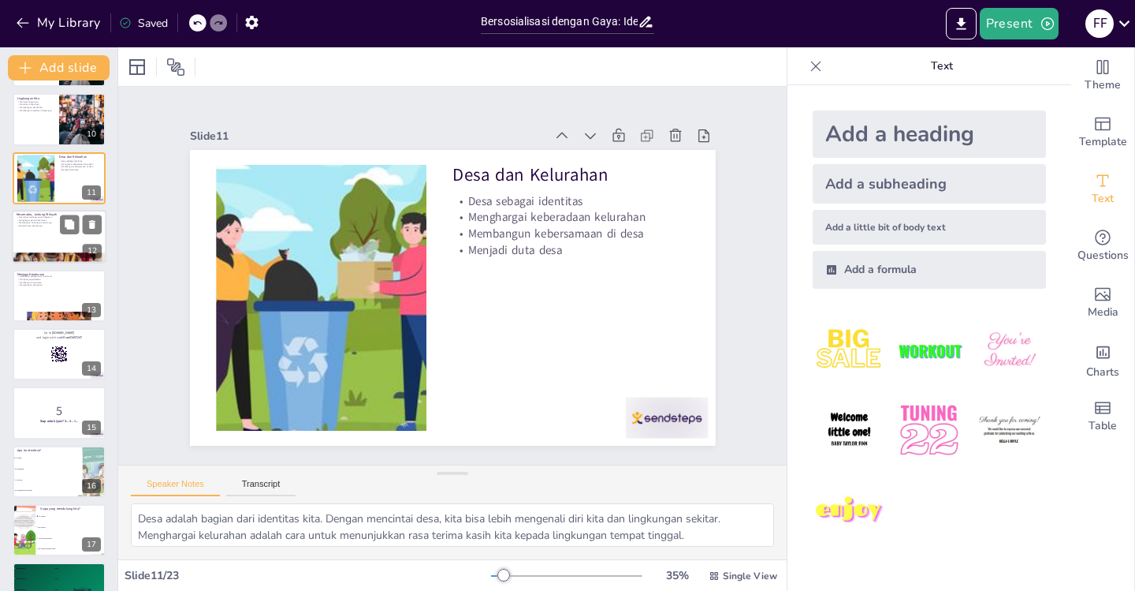
click at [50, 248] on div at bounding box center [59, 237] width 95 height 54
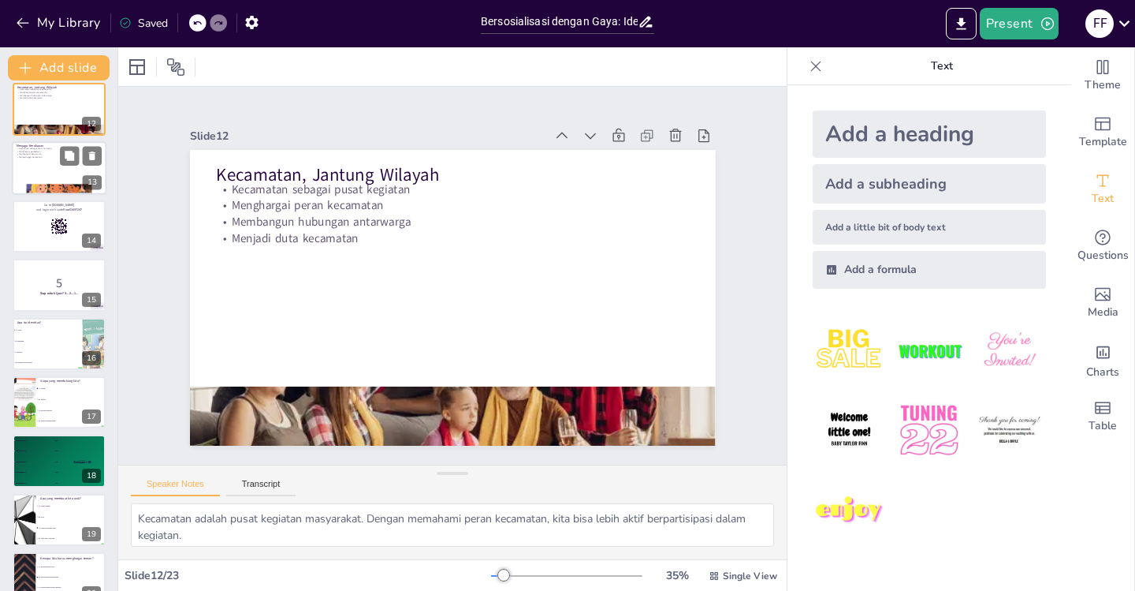
scroll to position [665, 0]
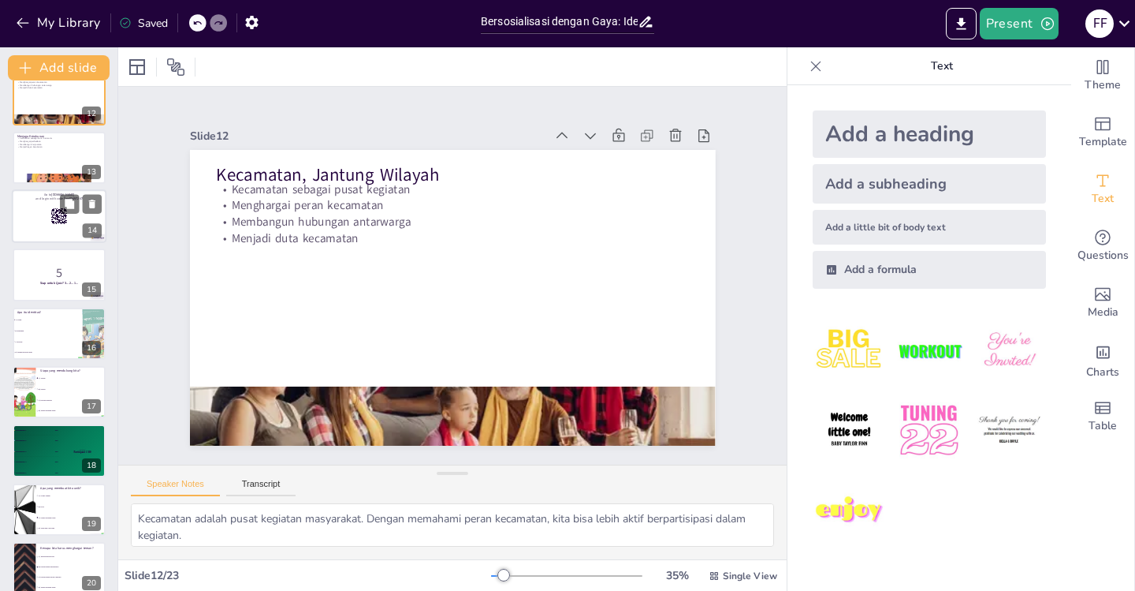
click at [47, 214] on div at bounding box center [59, 216] width 95 height 54
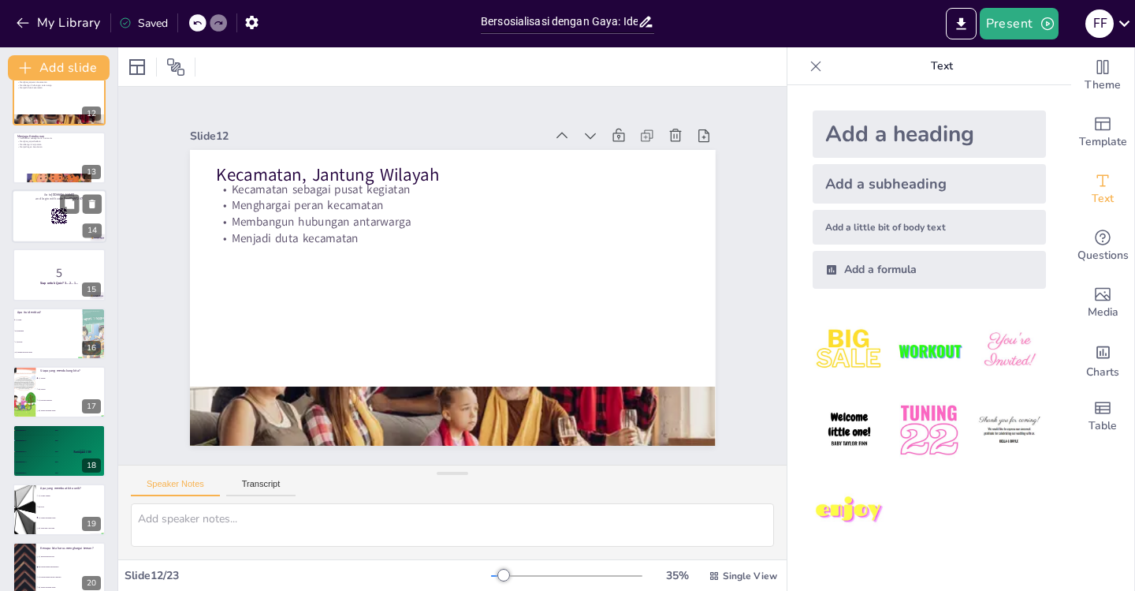
scroll to position [546, 0]
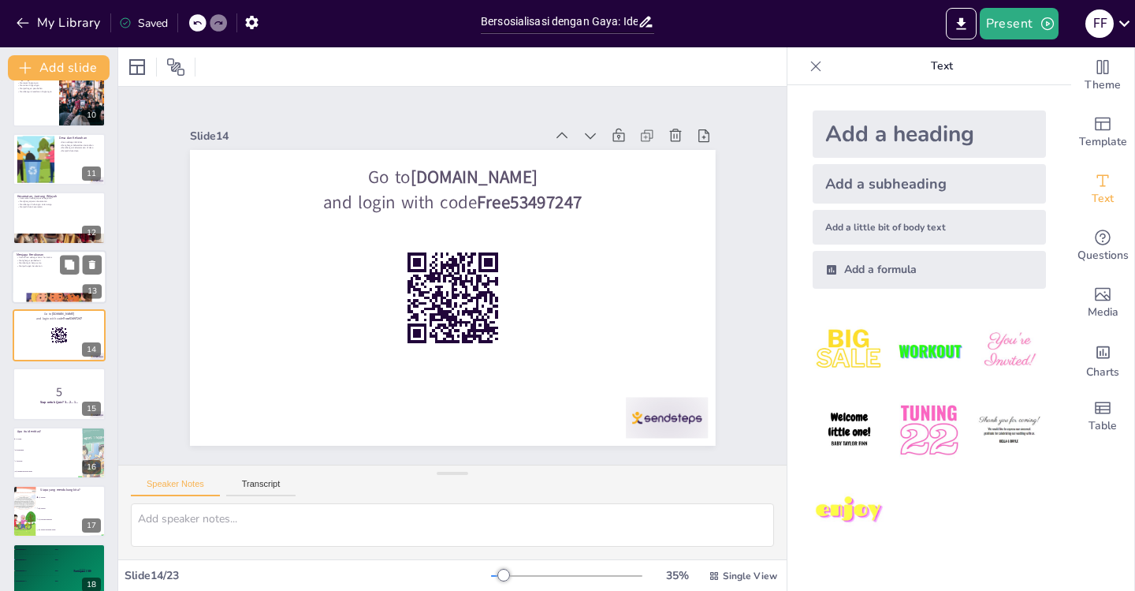
click at [50, 274] on div at bounding box center [59, 277] width 95 height 54
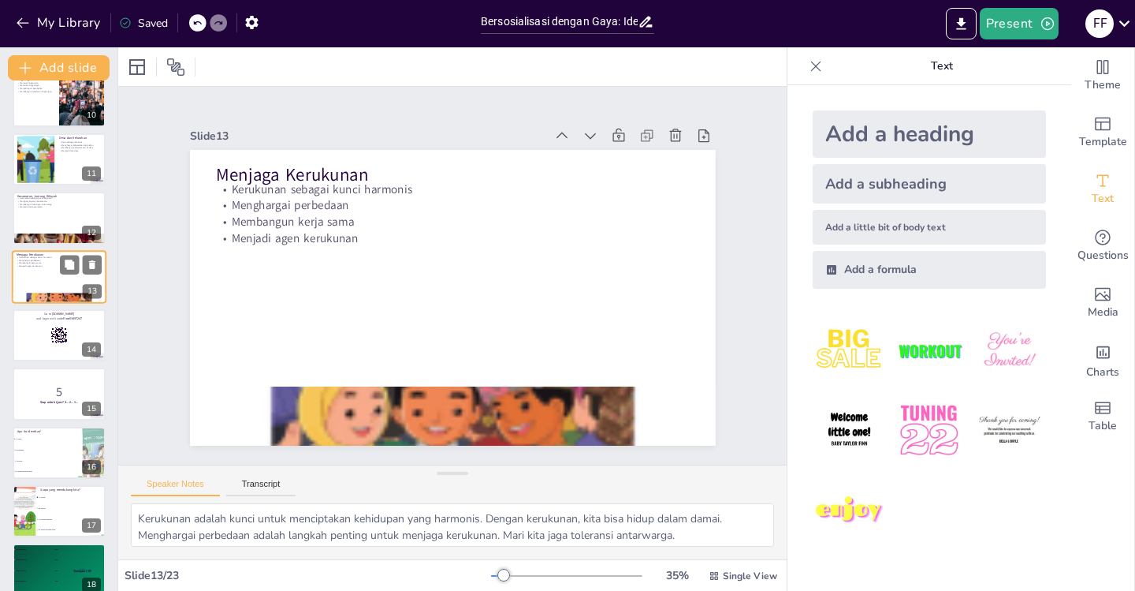
scroll to position [487, 0]
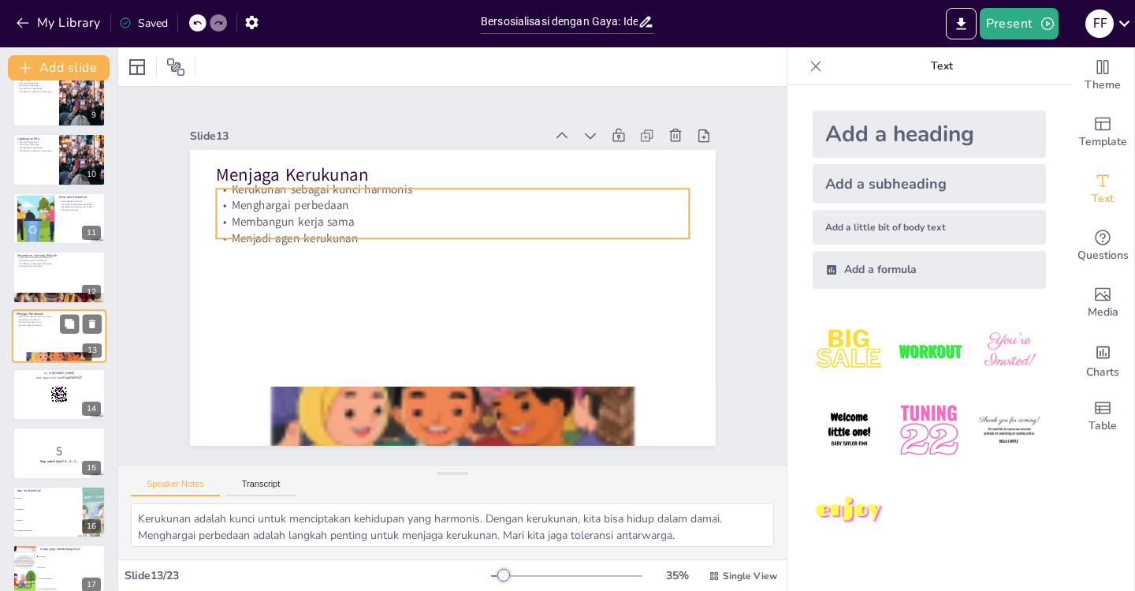
click at [45, 319] on p "Menghargai perbedaan" at bounding box center [59, 319] width 85 height 3
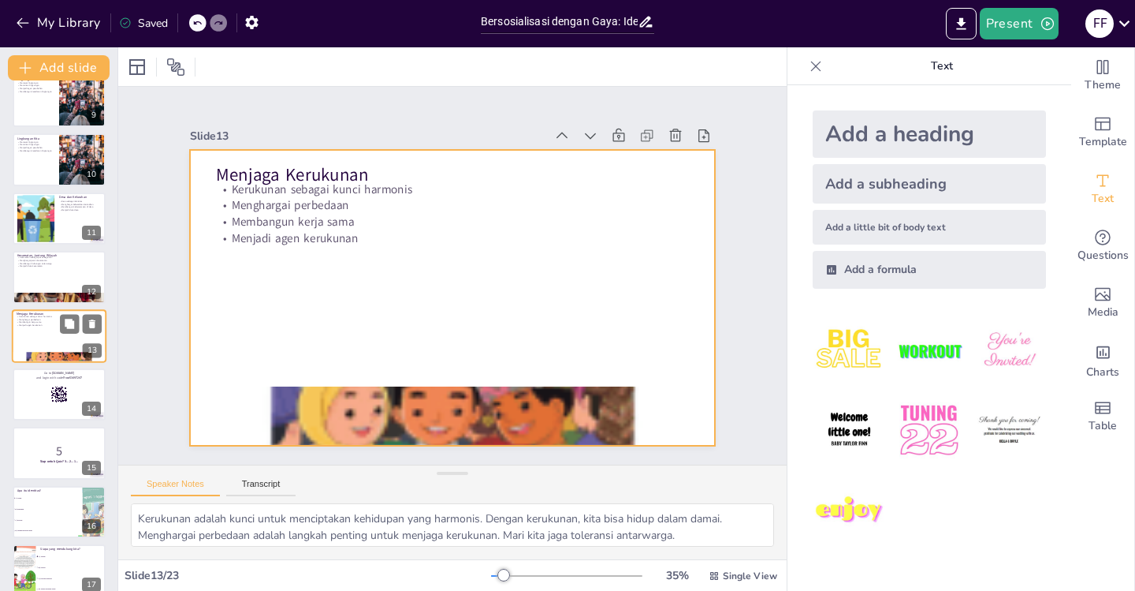
scroll to position [566, 0]
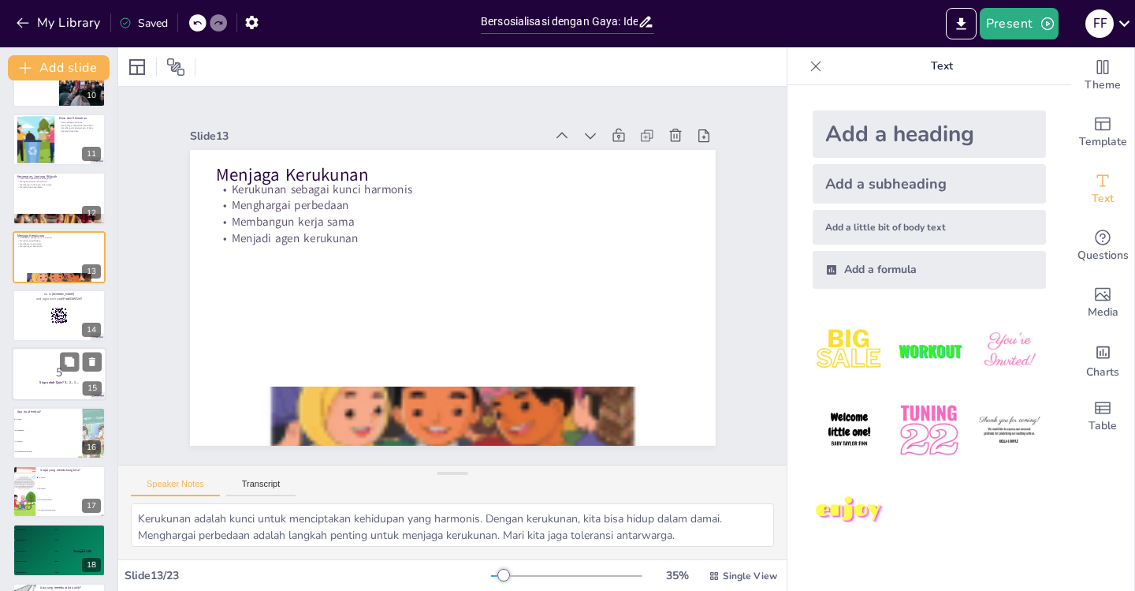
click at [54, 367] on p "5" at bounding box center [59, 371] width 85 height 17
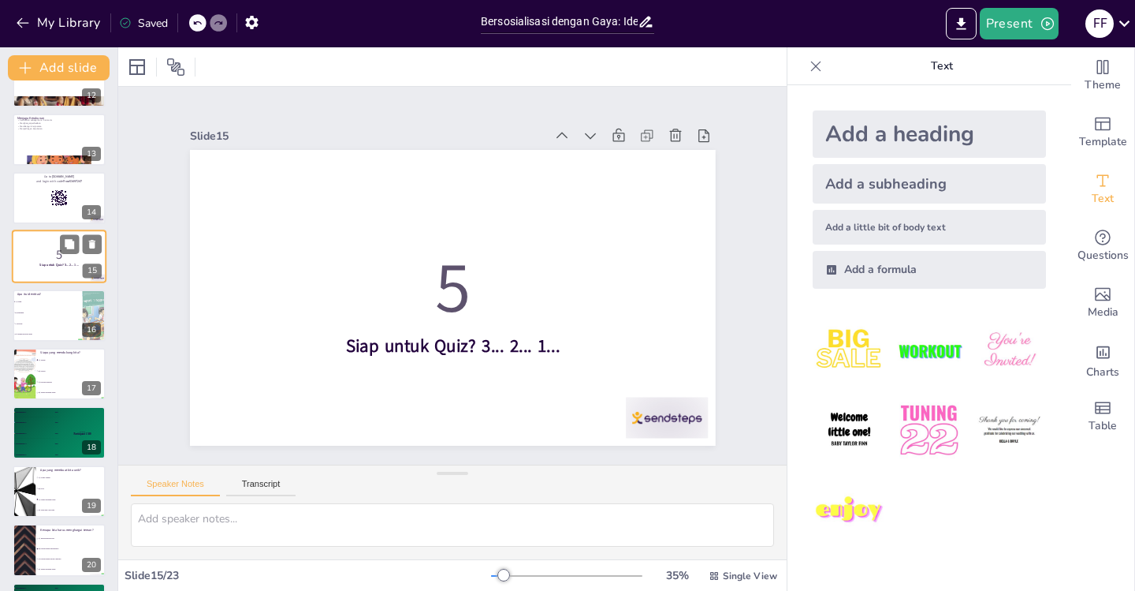
scroll to position [762, 0]
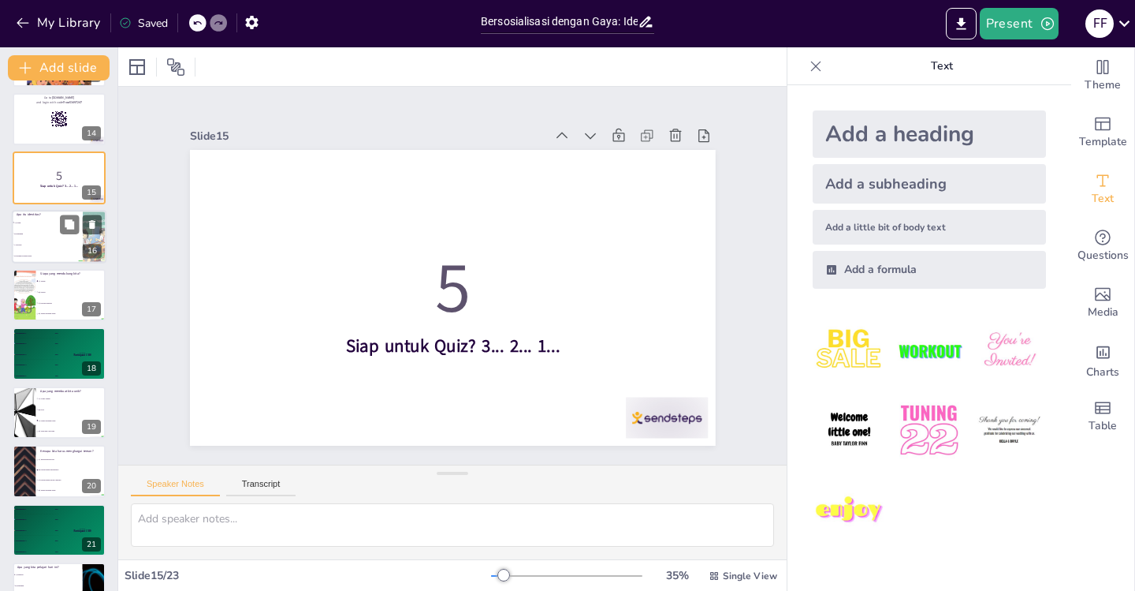
click at [54, 238] on li "B) Makanan" at bounding box center [47, 233] width 71 height 11
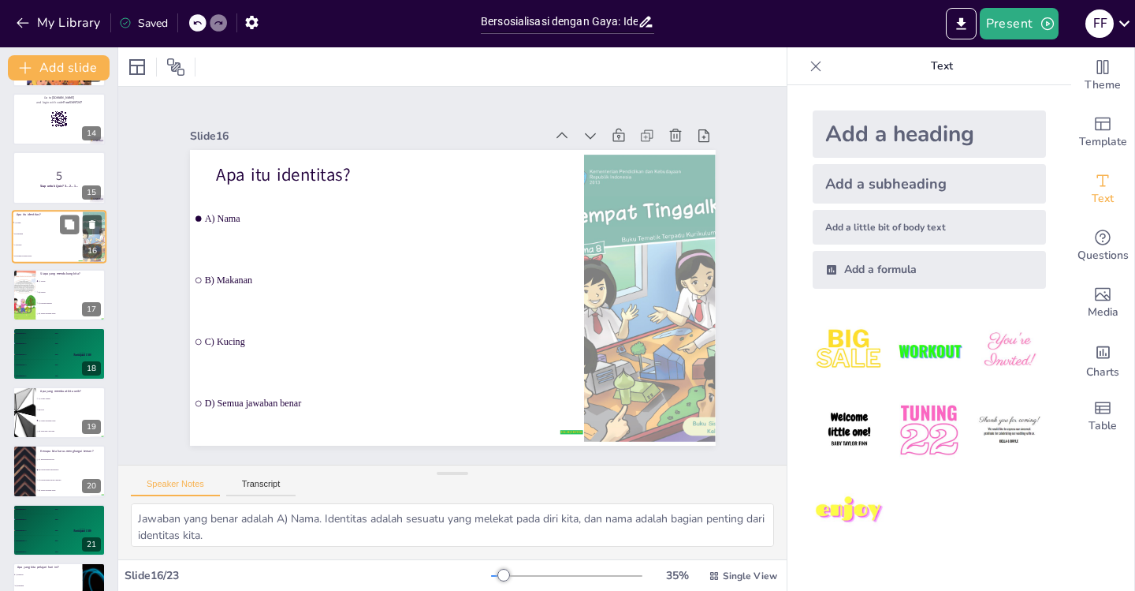
scroll to position [663, 0]
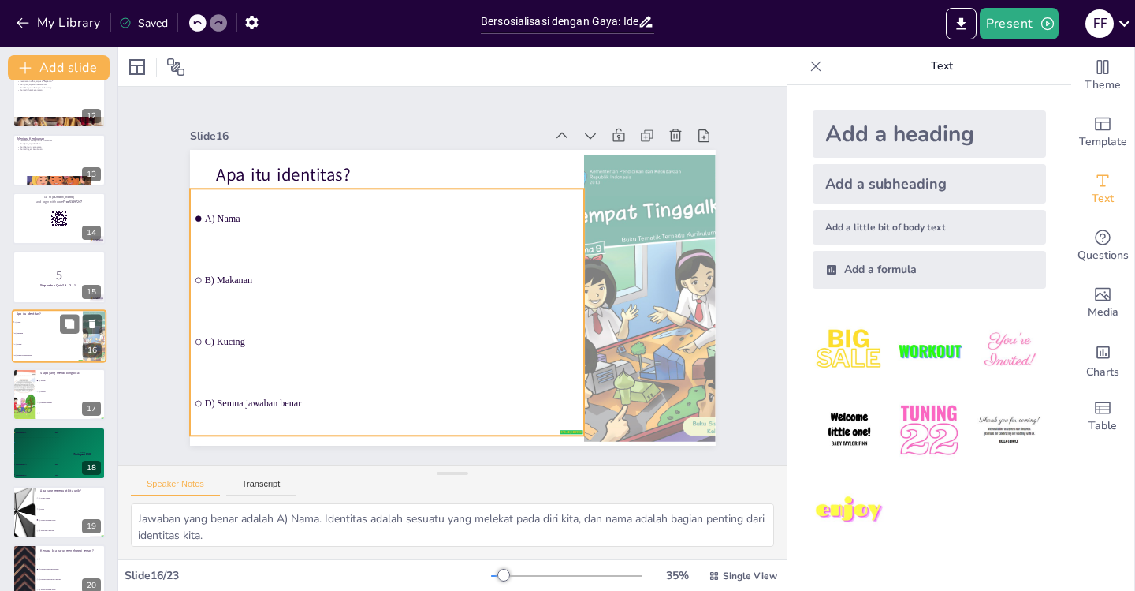
click at [51, 329] on li "B) Makanan" at bounding box center [47, 332] width 71 height 11
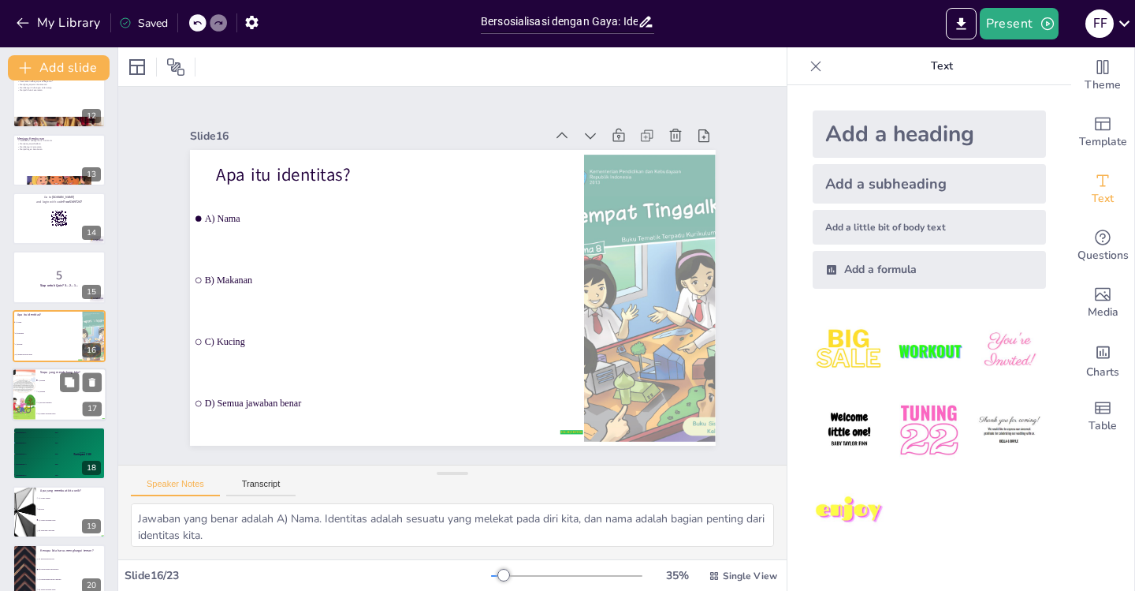
click at [50, 397] on li "C) Kucing tetangga" at bounding box center [70, 402] width 71 height 11
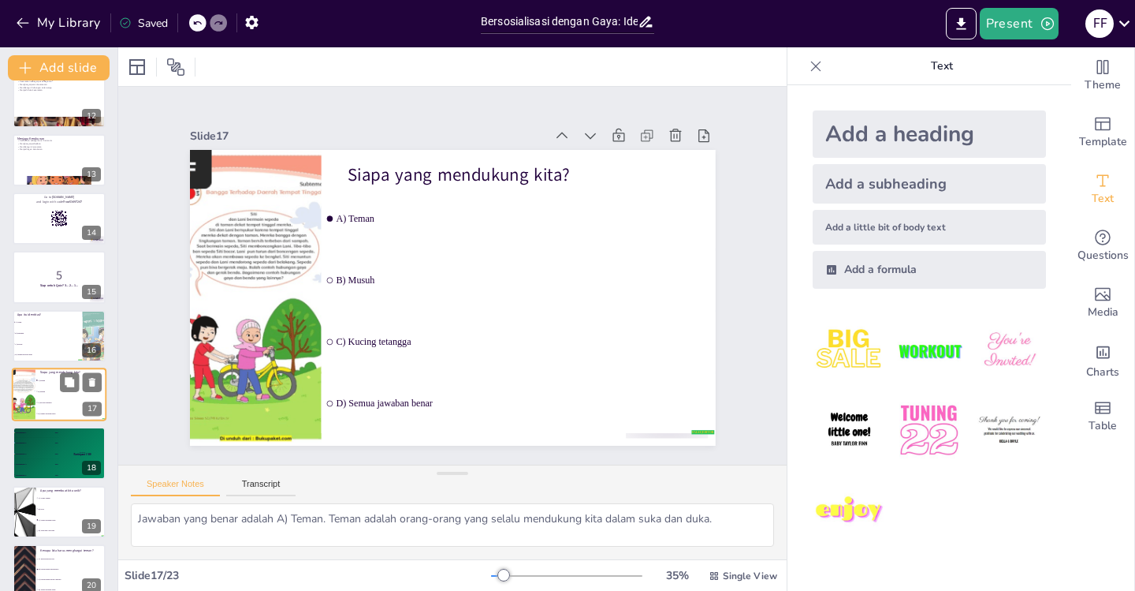
scroll to position [722, 0]
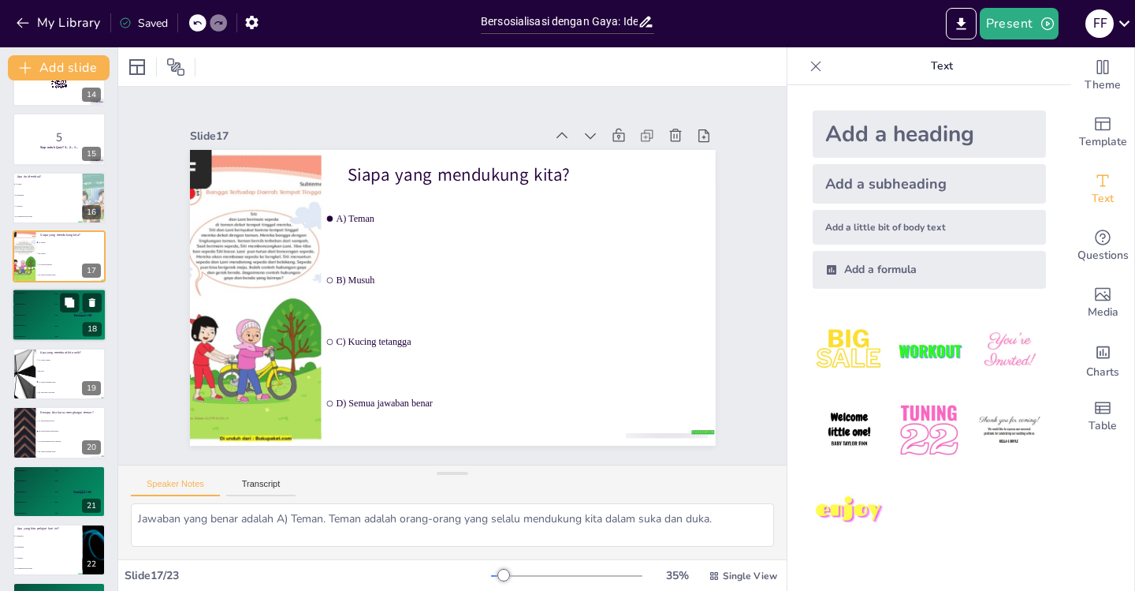
click at [22, 319] on div "🥉 Participant 3 300" at bounding box center [35, 315] width 47 height 10
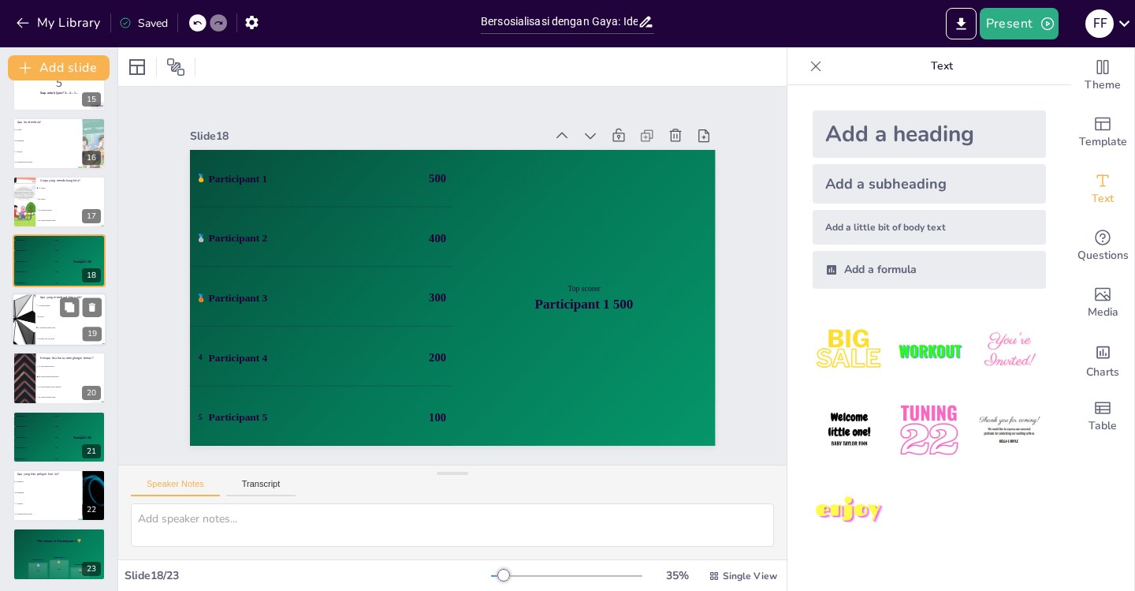
scroll to position [858, 0]
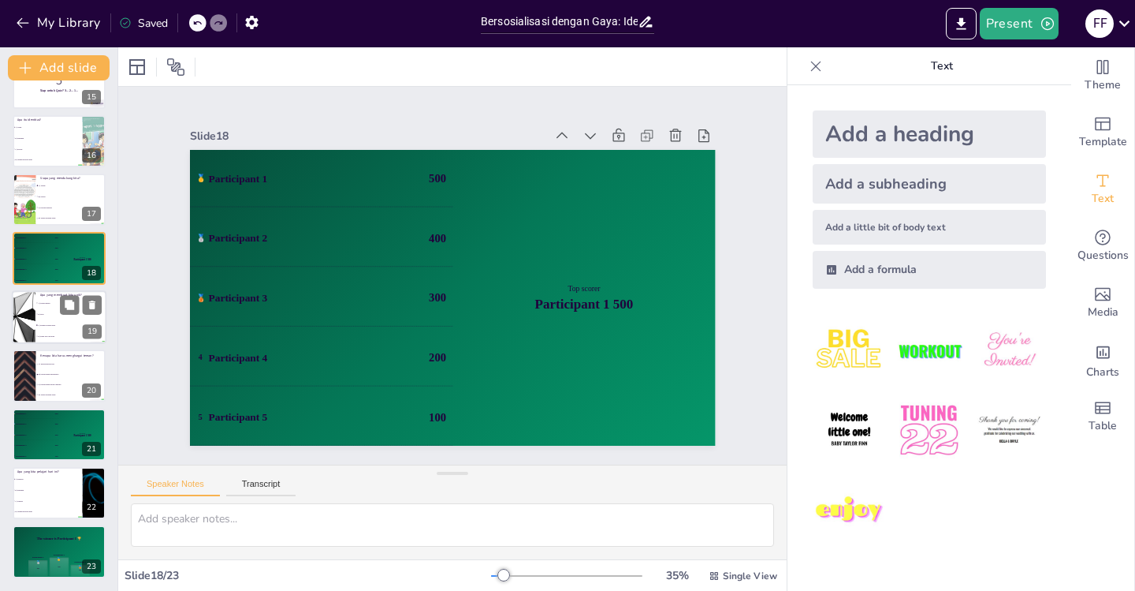
click at [38, 328] on li "C) Semua jawaban benar" at bounding box center [70, 324] width 71 height 11
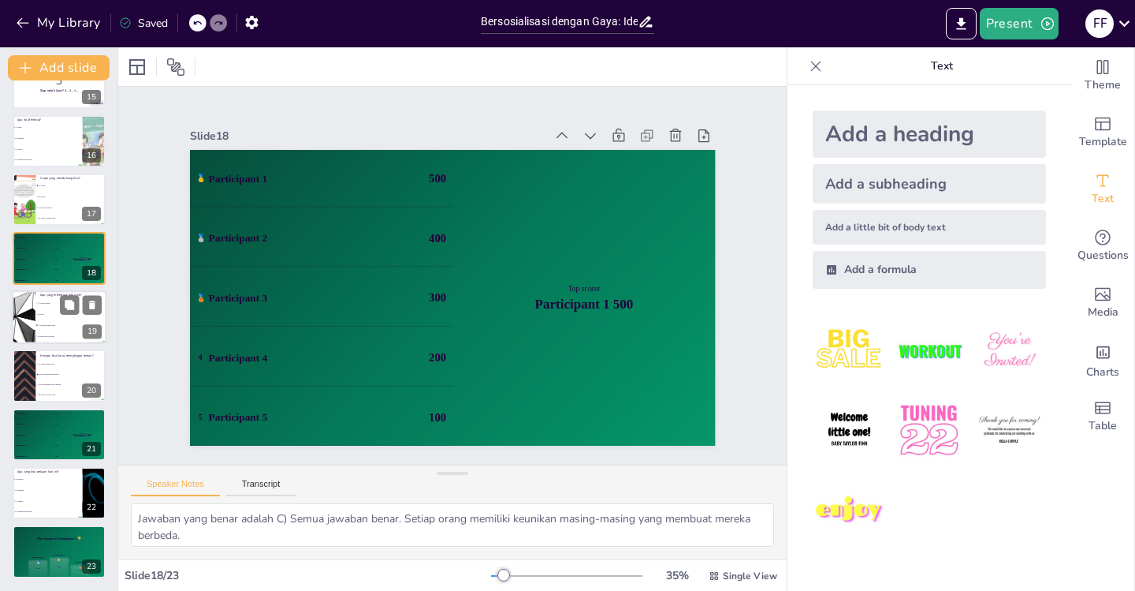
scroll to position [839, 0]
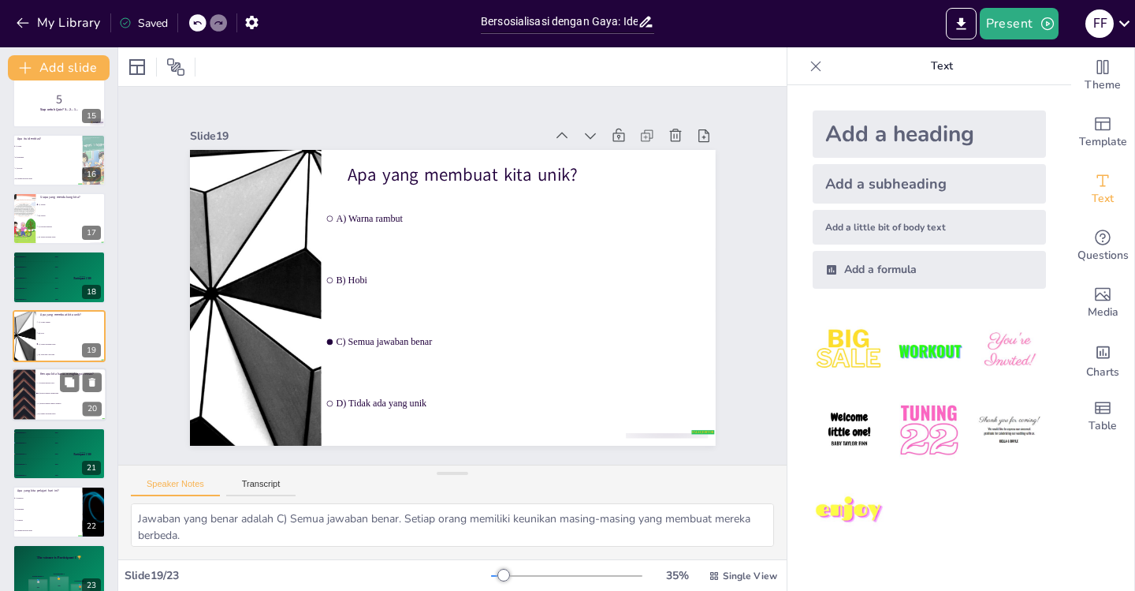
click at [28, 391] on div at bounding box center [23, 394] width 95 height 54
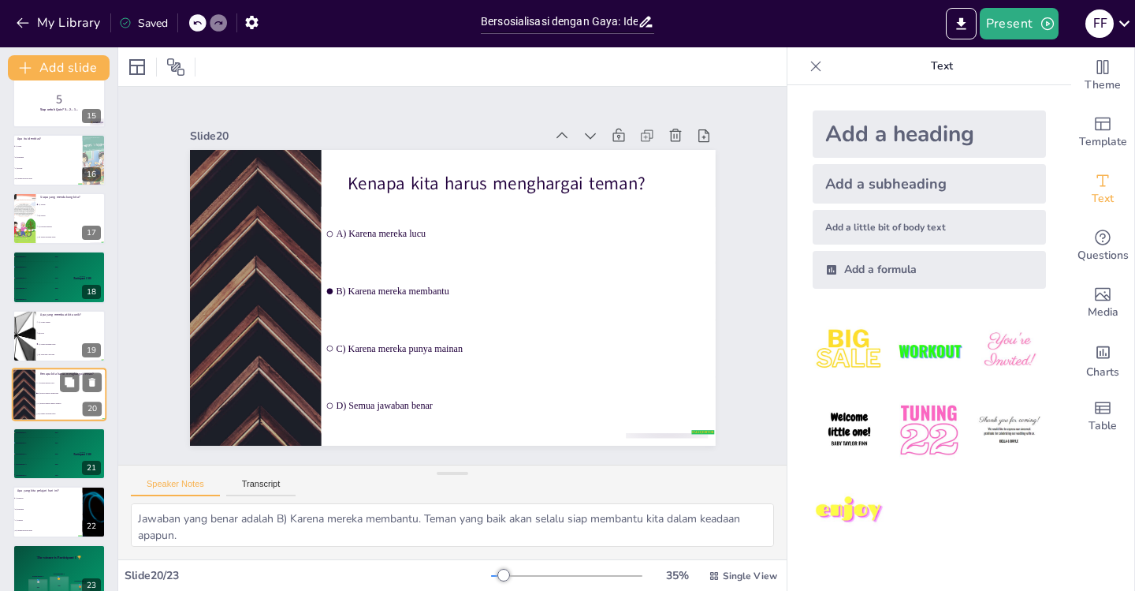
scroll to position [858, 0]
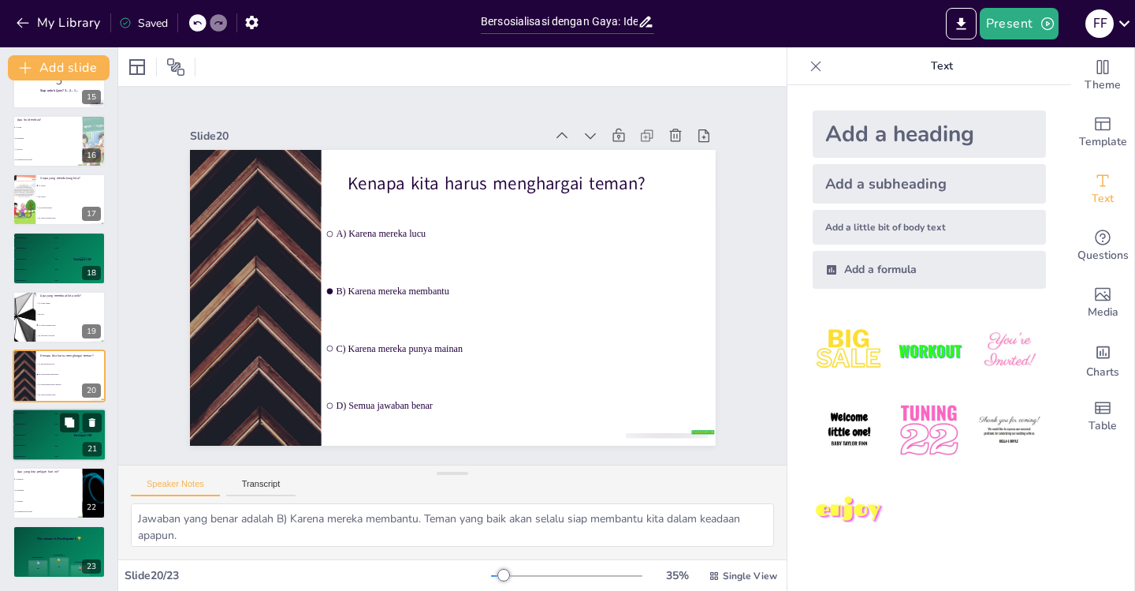
click at [39, 431] on div "🥉 Participant 3 300" at bounding box center [35, 434] width 47 height 10
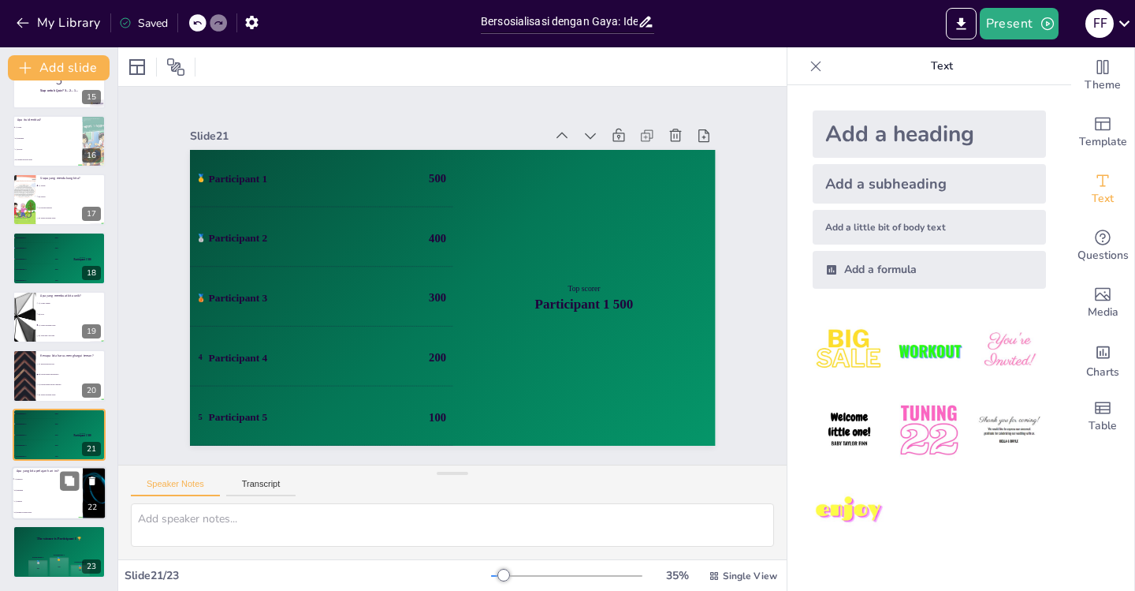
click at [51, 490] on span "B) Makanan" at bounding box center [48, 490] width 68 height 2
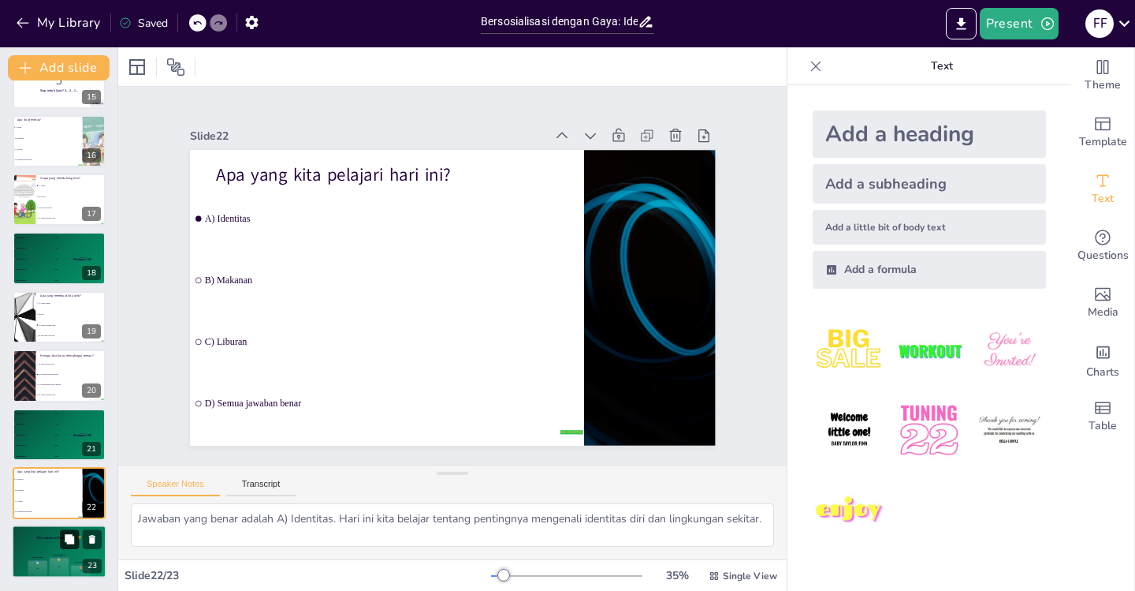
click at [63, 540] on button at bounding box center [69, 539] width 19 height 19
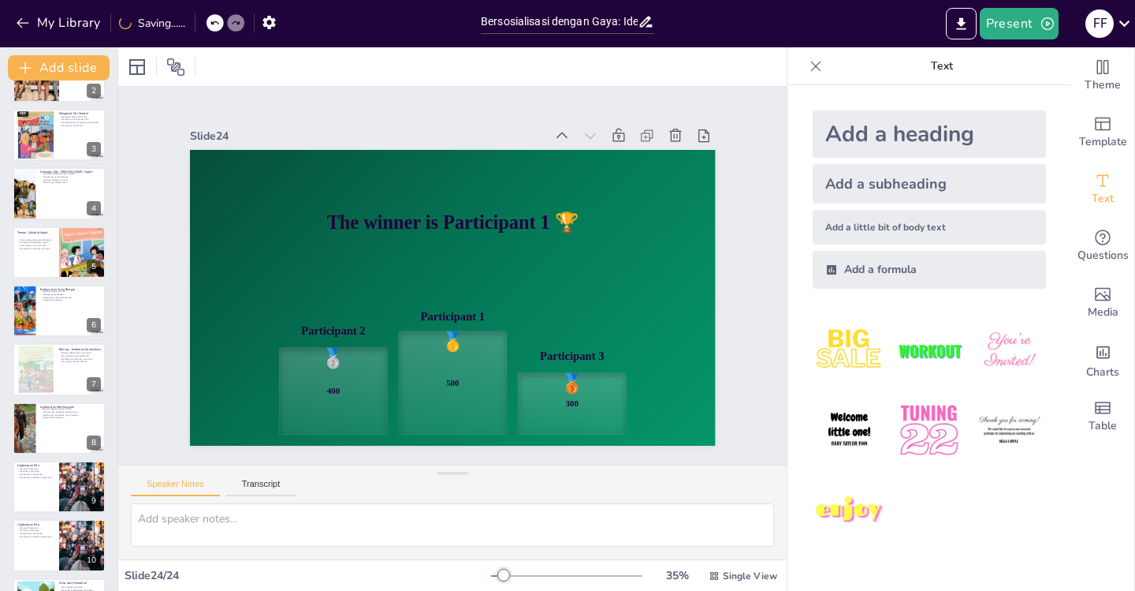
scroll to position [0, 0]
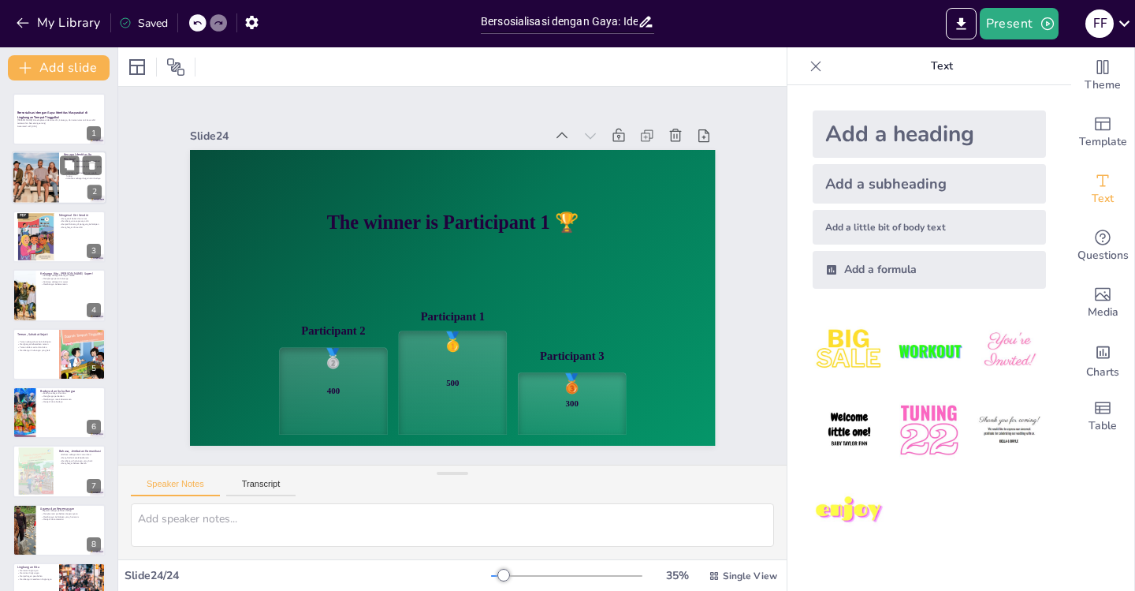
click at [30, 172] on div at bounding box center [35, 178] width 95 height 54
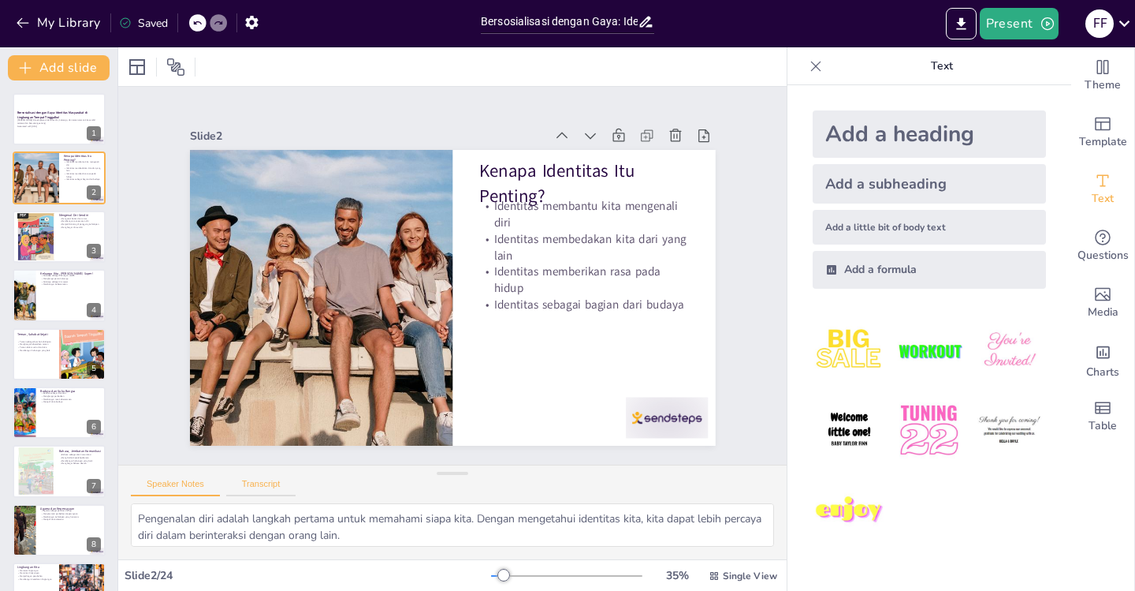
click at [286, 484] on button "Transcript" at bounding box center [261, 487] width 70 height 17
click at [190, 475] on div "Speaker Notes Transcript" at bounding box center [452, 484] width 669 height 38
click at [843, 513] on img at bounding box center [849, 510] width 73 height 73
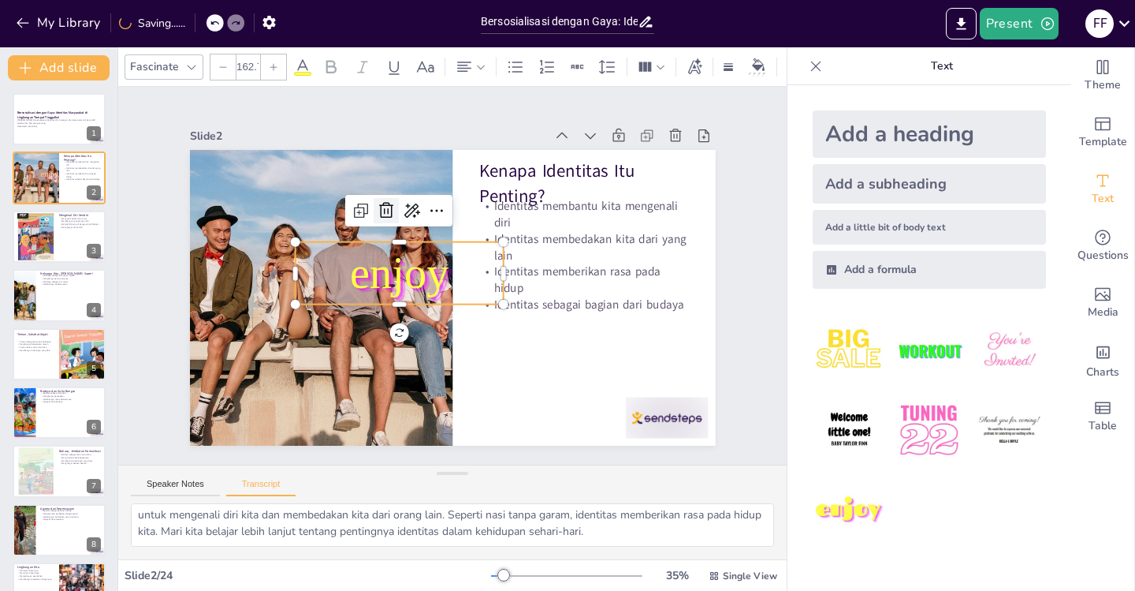
click at [386, 199] on icon at bounding box center [394, 203] width 16 height 17
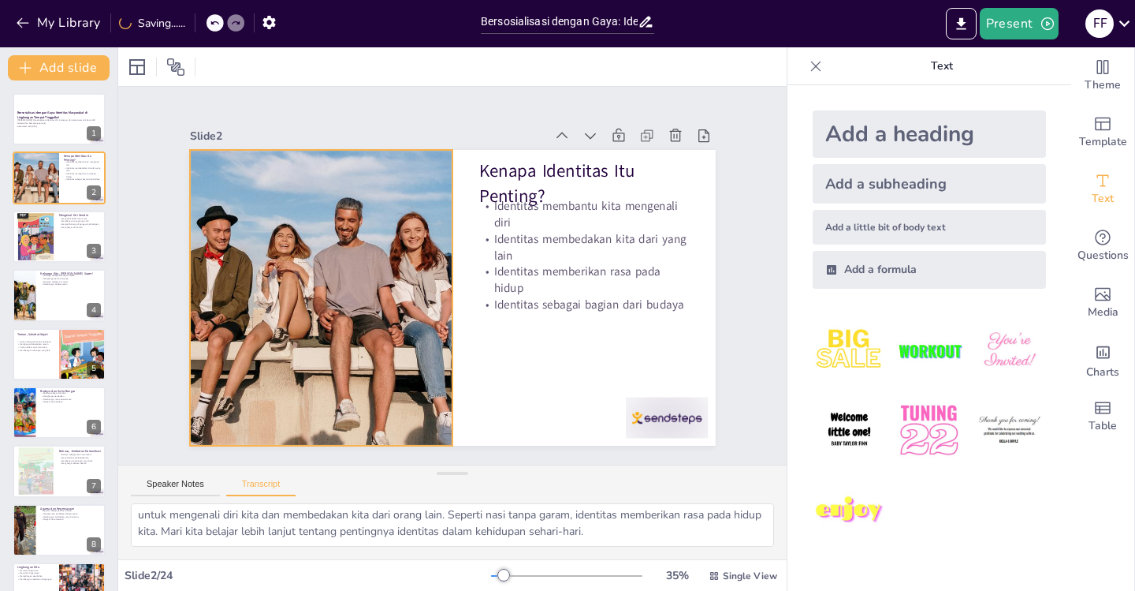
click at [377, 306] on div at bounding box center [321, 298] width 526 height 296
click at [315, 112] on icon at bounding box center [325, 104] width 21 height 21
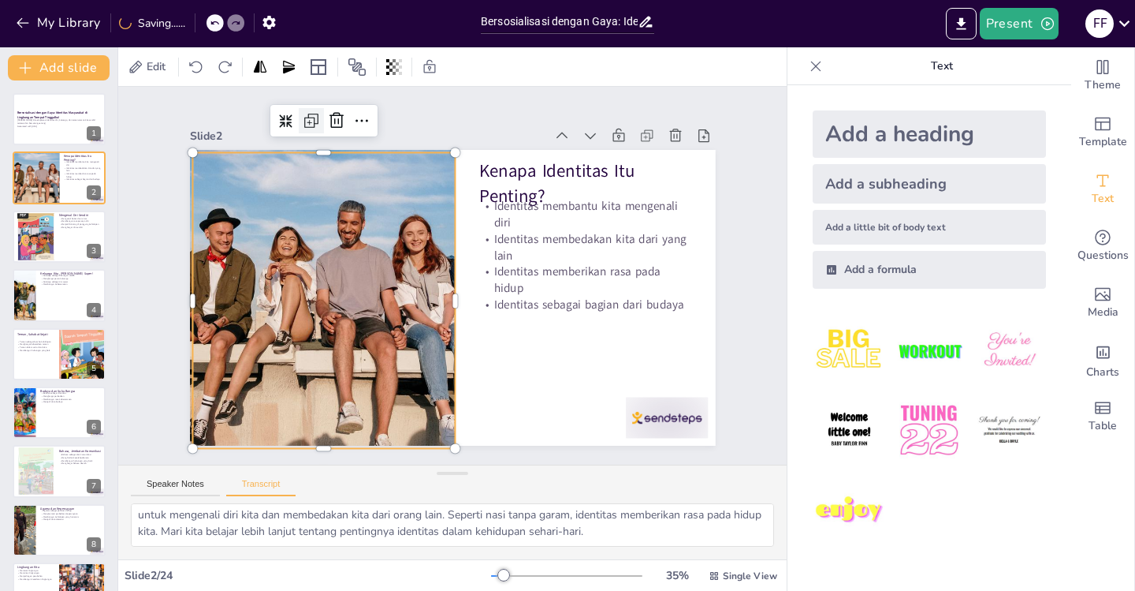
click at [321, 112] on icon at bounding box center [326, 108] width 10 height 10
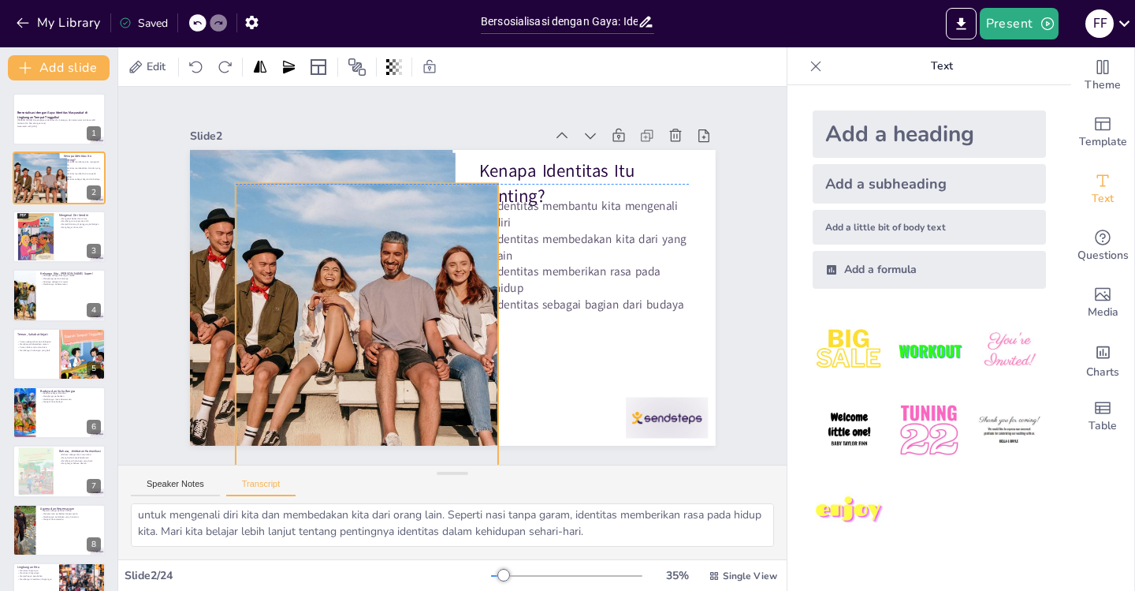
drag, startPoint x: 312, startPoint y: 208, endPoint x: 352, endPoint y: 232, distance: 46.7
click at [352, 232] on div at bounding box center [361, 321] width 554 height 349
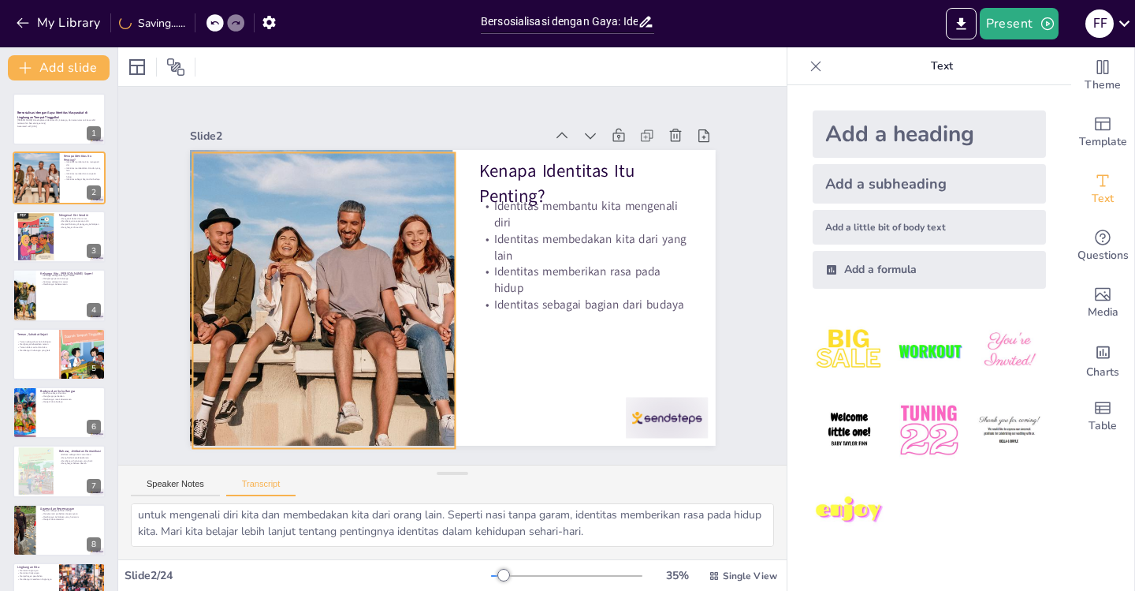
click at [352, 232] on div at bounding box center [322, 273] width 576 height 398
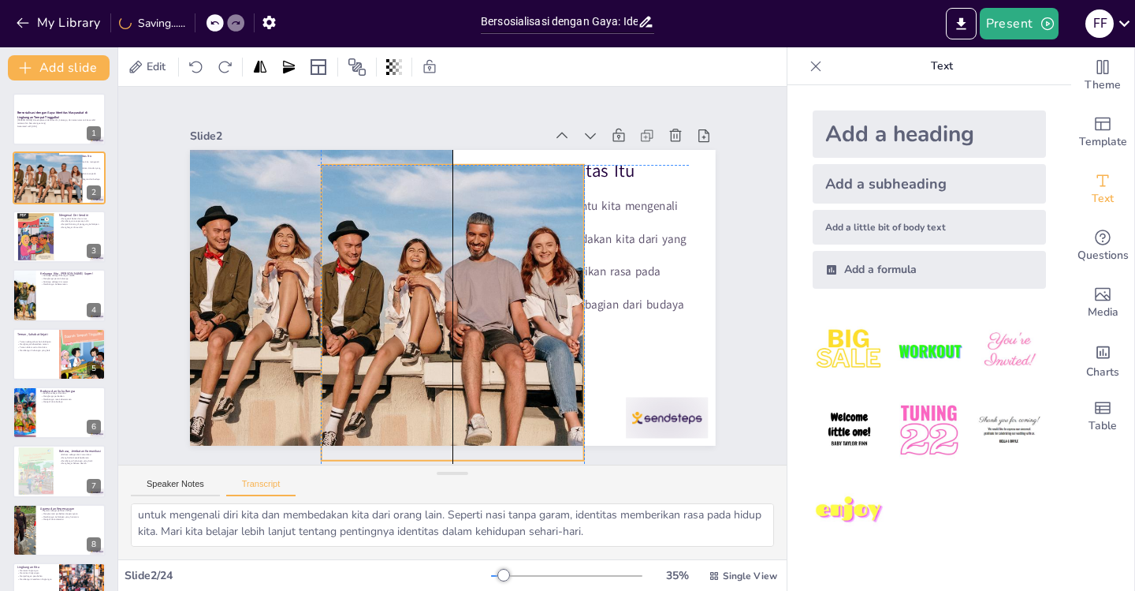
drag, startPoint x: 352, startPoint y: 232, endPoint x: 478, endPoint y: 248, distance: 126.4
click at [478, 248] on div at bounding box center [449, 312] width 554 height 349
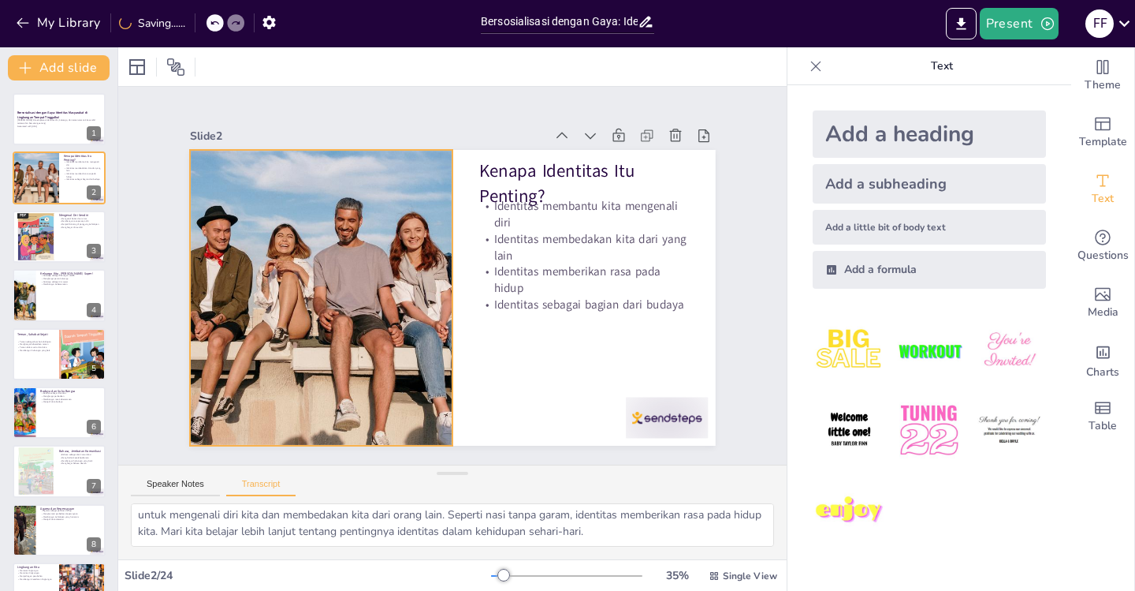
click at [307, 248] on div at bounding box center [321, 298] width 526 height 296
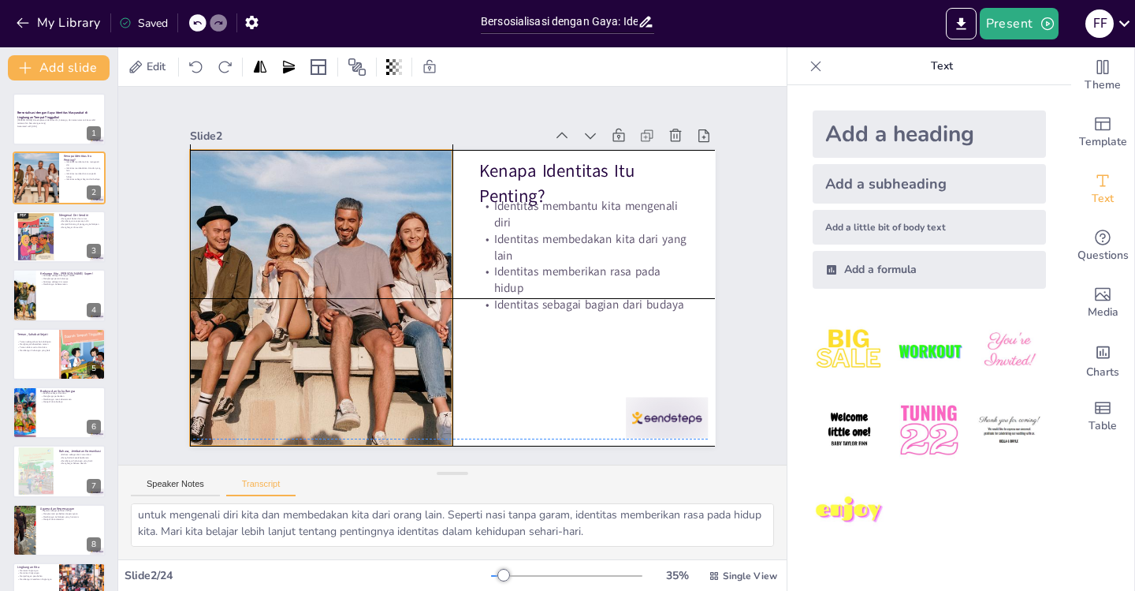
click at [309, 241] on div at bounding box center [321, 298] width 526 height 296
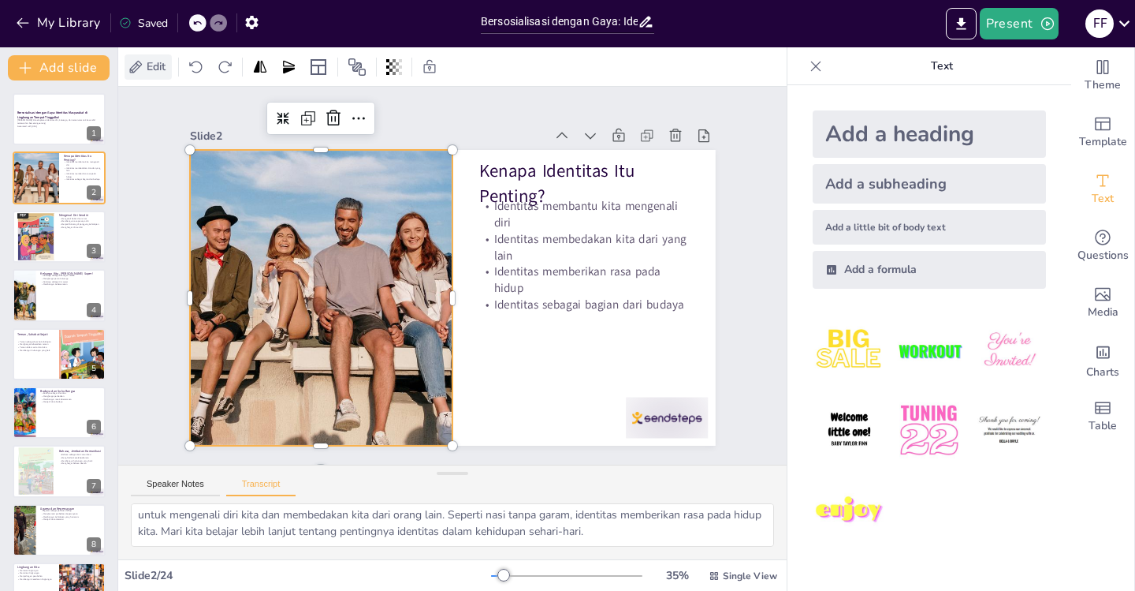
click at [133, 69] on icon at bounding box center [136, 66] width 13 height 13
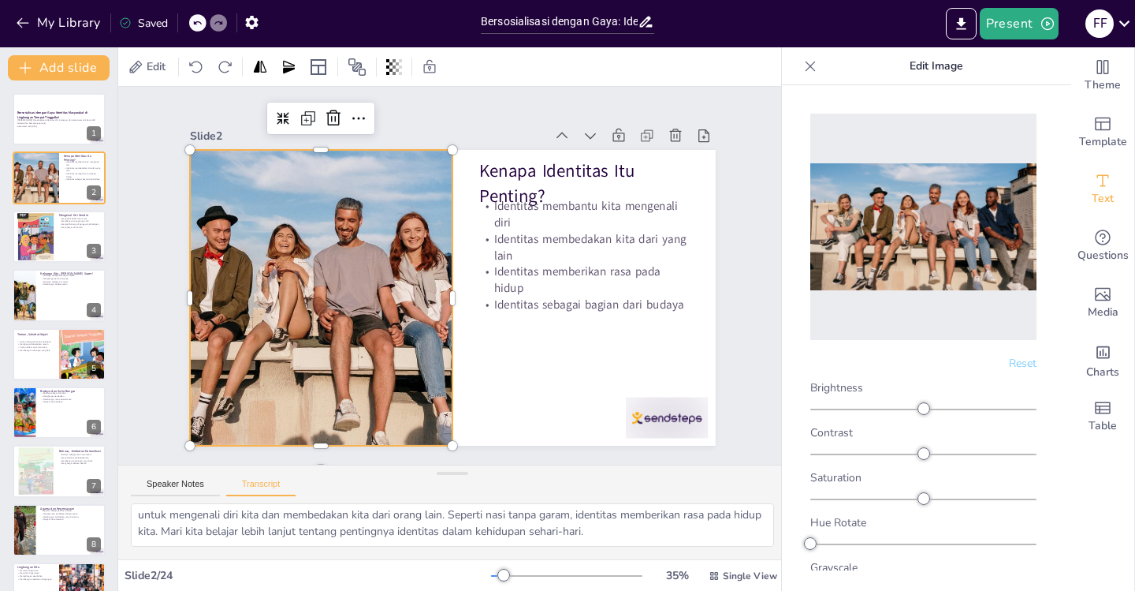
click at [923, 214] on img at bounding box center [924, 226] width 226 height 127
click at [1094, 293] on icon "Add images, graphics, shapes or video" at bounding box center [1103, 294] width 19 height 19
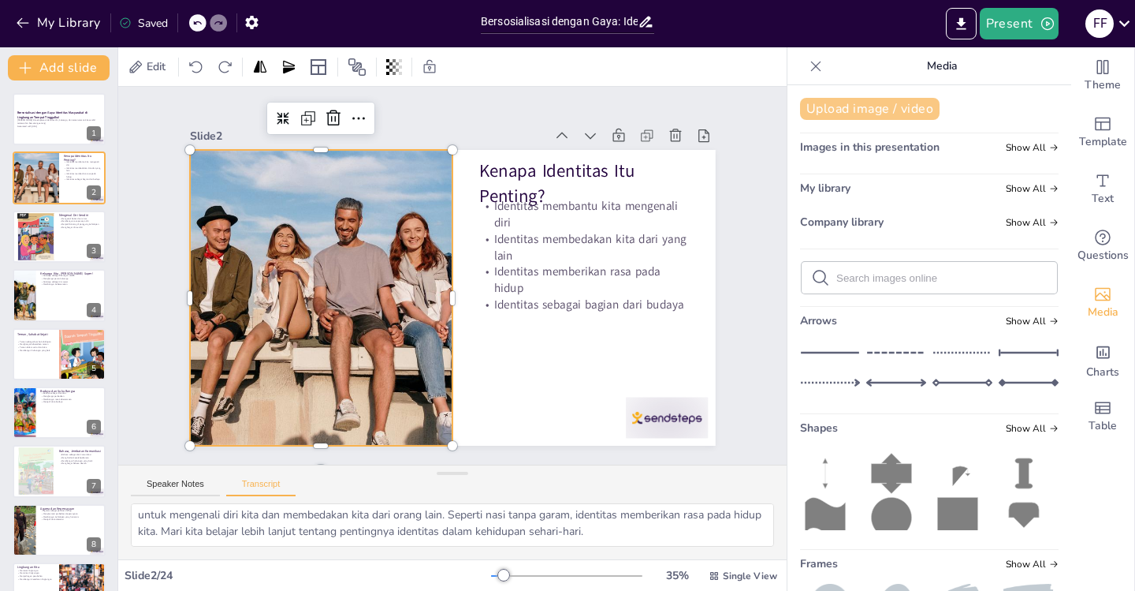
click at [866, 109] on button "Upload image / video" at bounding box center [870, 109] width 140 height 22
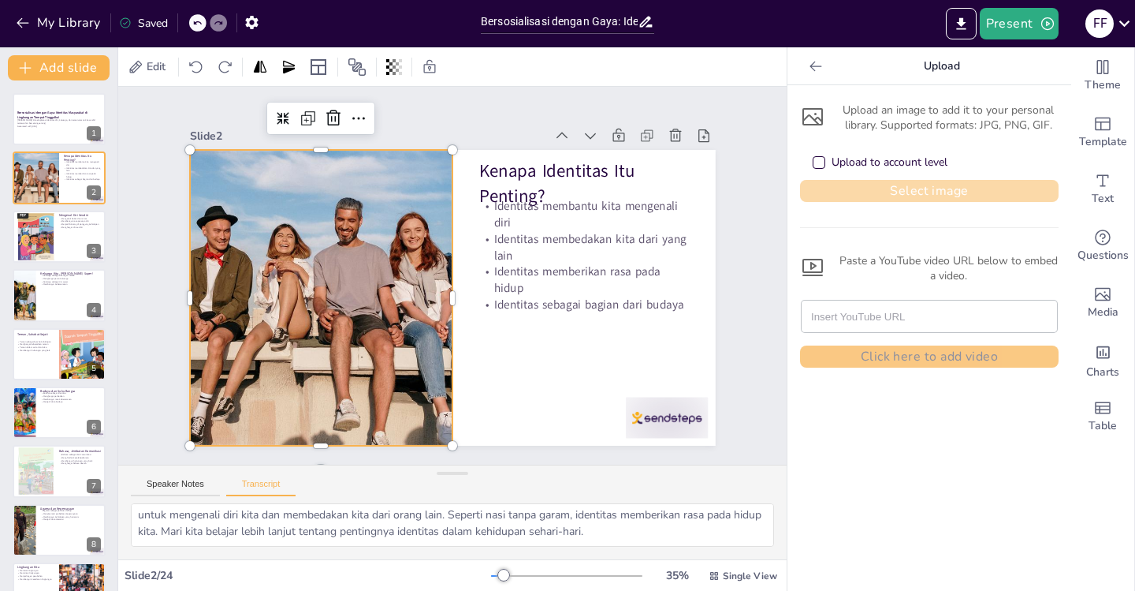
click at [877, 187] on button "Select image" at bounding box center [929, 191] width 259 height 22
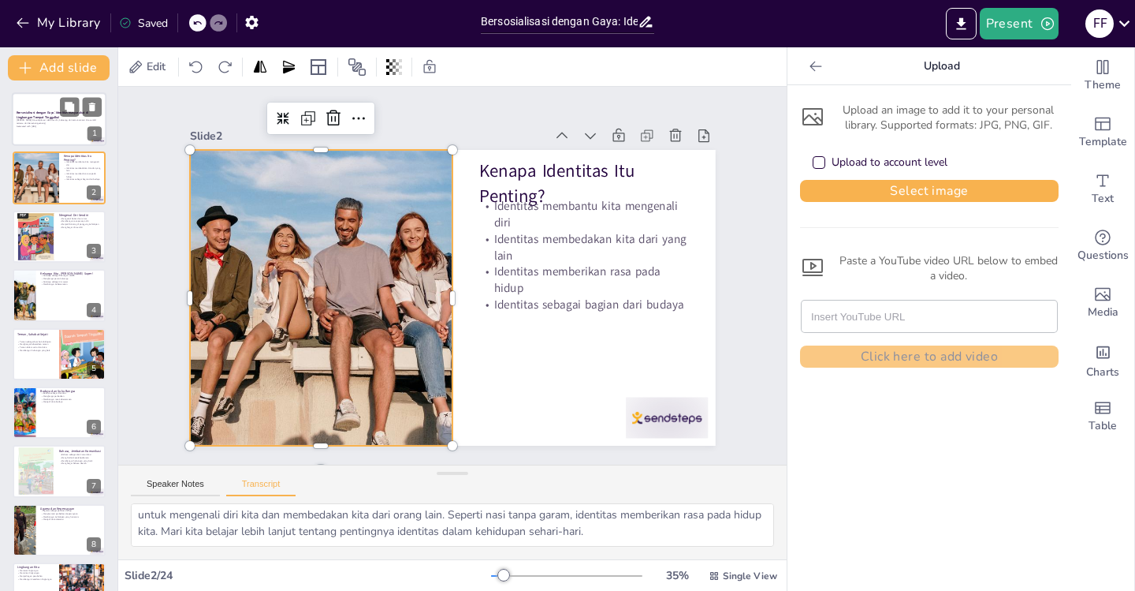
click at [40, 130] on div at bounding box center [59, 119] width 95 height 54
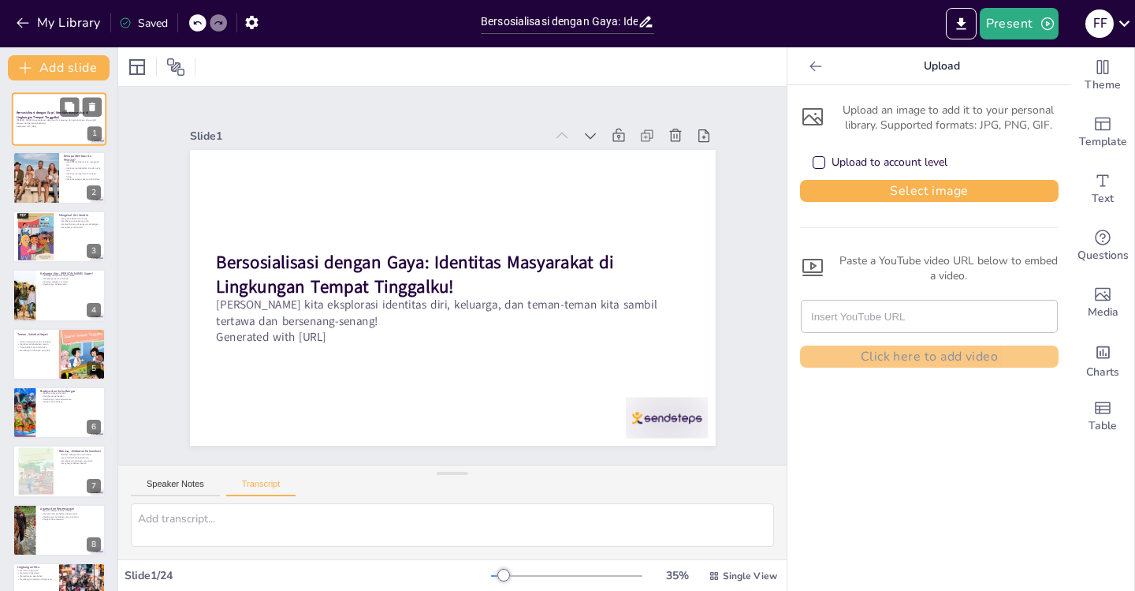
scroll to position [0, 0]
